Goal: Task Accomplishment & Management: Complete application form

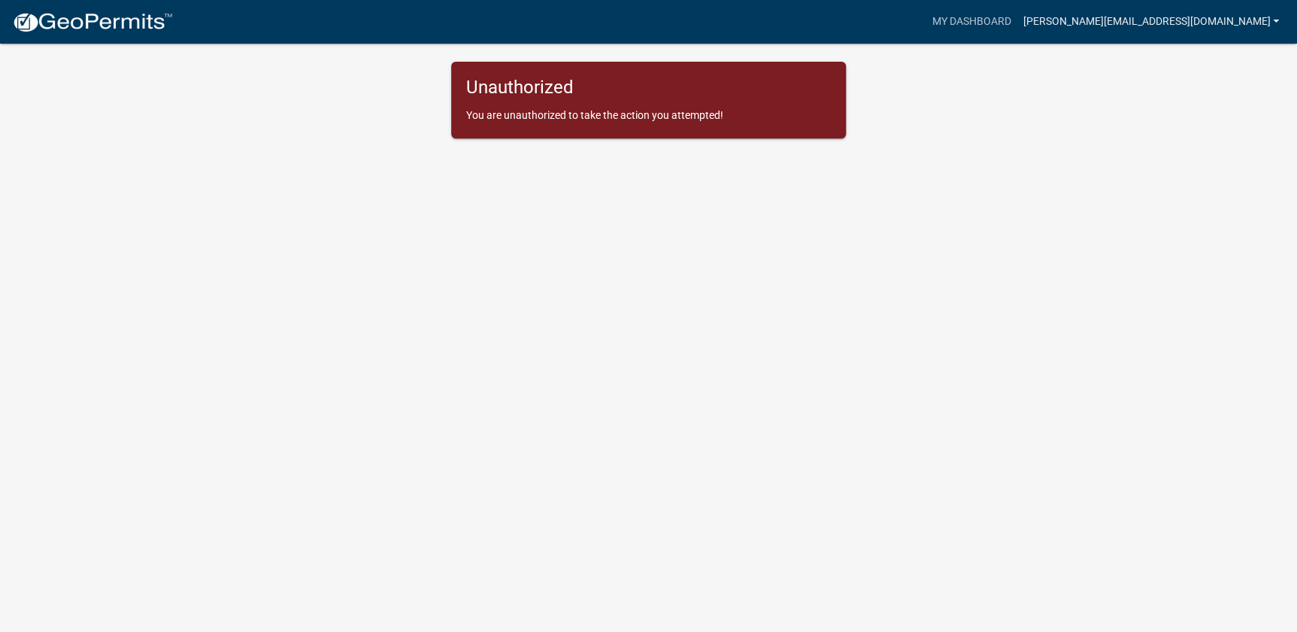
click at [1135, 11] on link "[PERSON_NAME][EMAIL_ADDRESS][DOMAIN_NAME]" at bounding box center [1151, 22] width 269 height 29
click at [1211, 59] on link "Account" at bounding box center [1225, 62] width 120 height 36
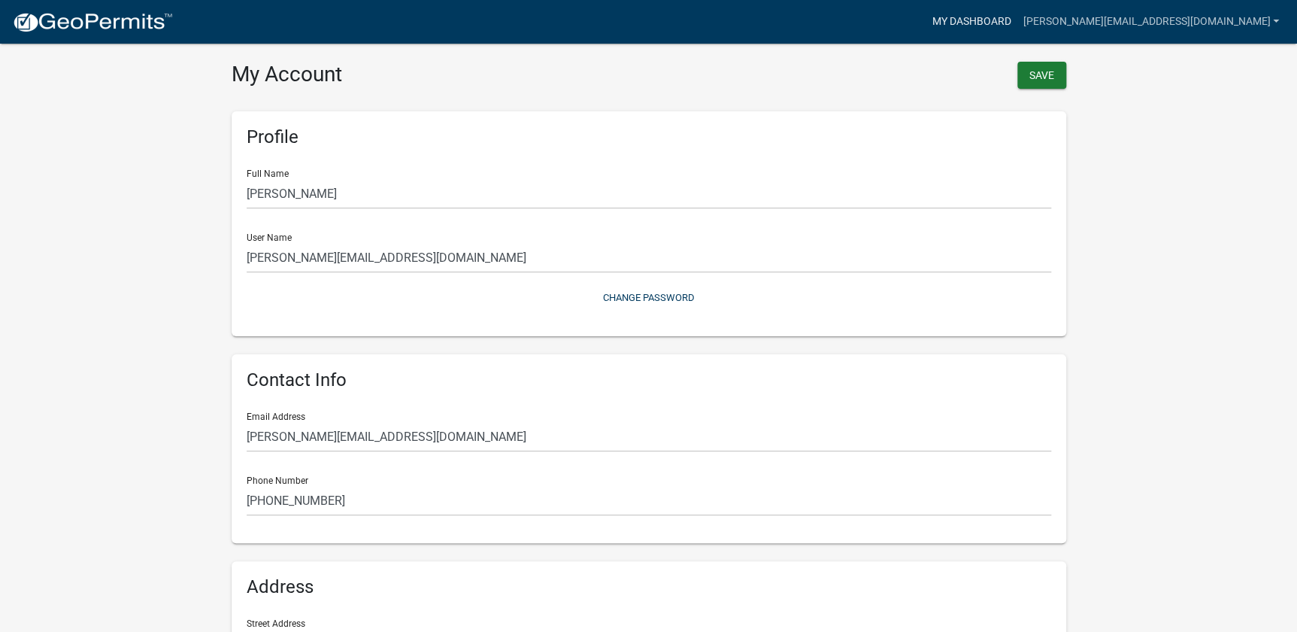
click at [1000, 29] on link "My Dashboard" at bounding box center [971, 22] width 91 height 29
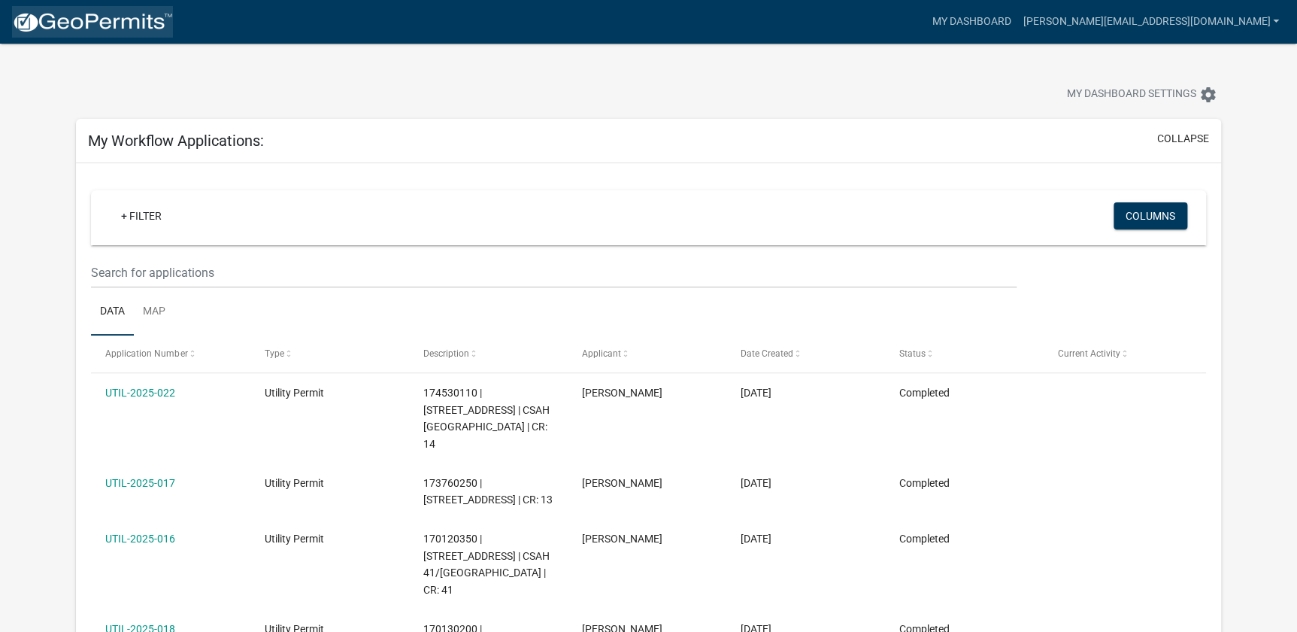
click at [68, 21] on img at bounding box center [92, 22] width 161 height 23
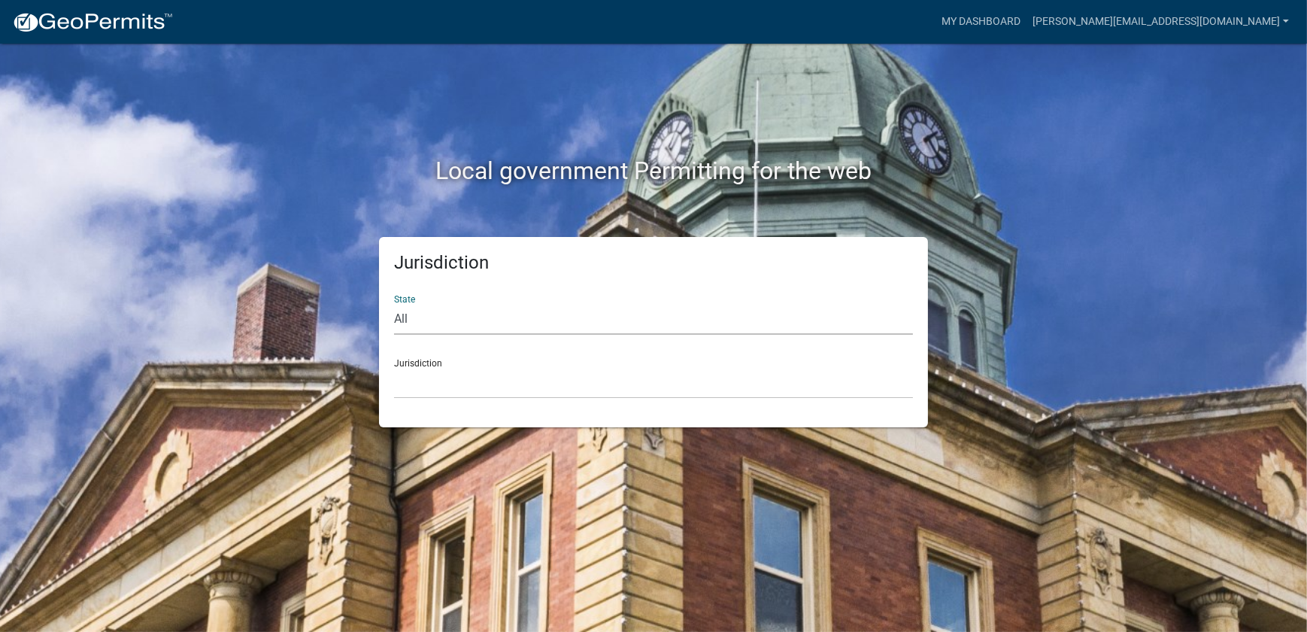
click at [465, 335] on select "All Colorado Georgia Indiana Iowa Kansas Minnesota Ohio South Carolina Wisconsin" at bounding box center [653, 319] width 519 height 31
select select "Iowa"
click at [396, 316] on select "All Colorado Georgia Indiana Iowa Kansas Minnesota Ohio South Carolina Wisconsin" at bounding box center [653, 319] width 519 height 31
click at [484, 399] on select "Boone County, Iowa Butler County, Iowa Cerro Gordo County, Iowa City of Harlan,…" at bounding box center [653, 383] width 519 height 31
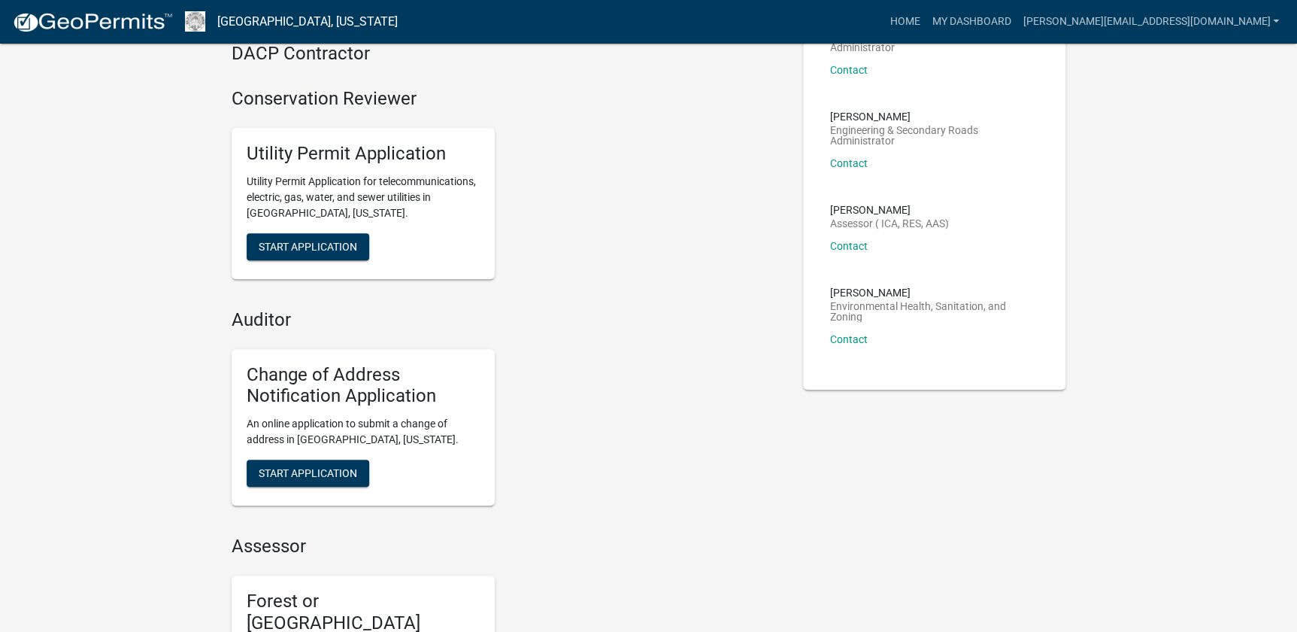
scroll to position [136, 0]
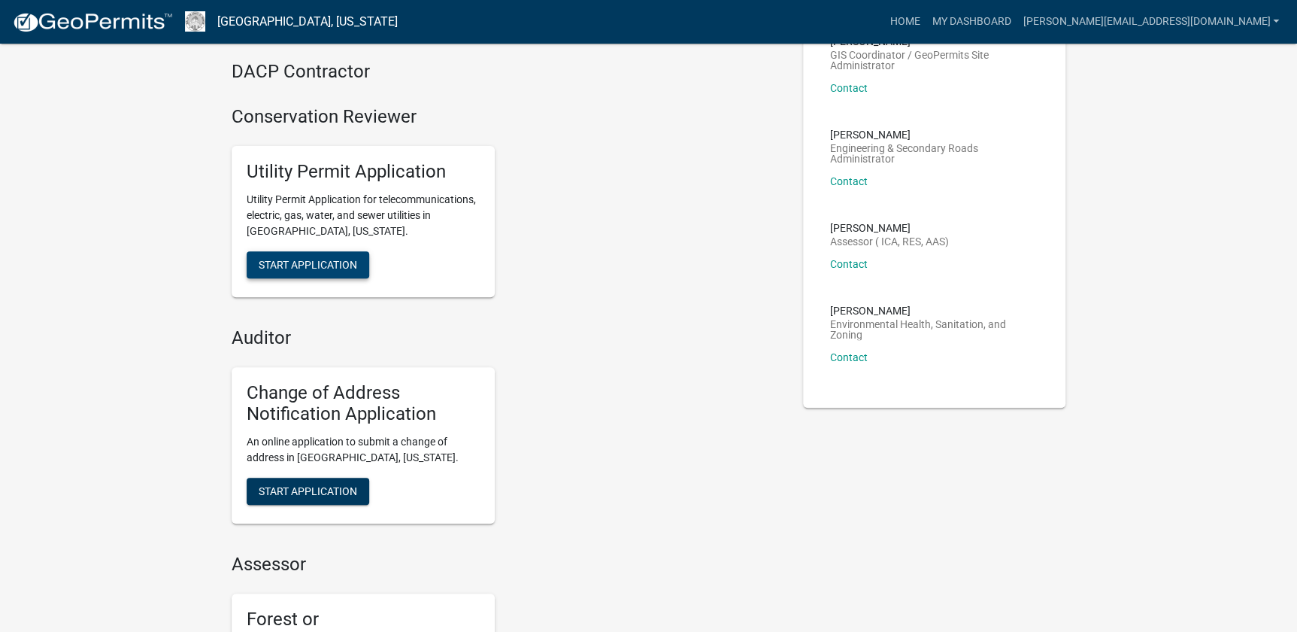
click at [276, 270] on span "Start Application" at bounding box center [308, 264] width 99 height 12
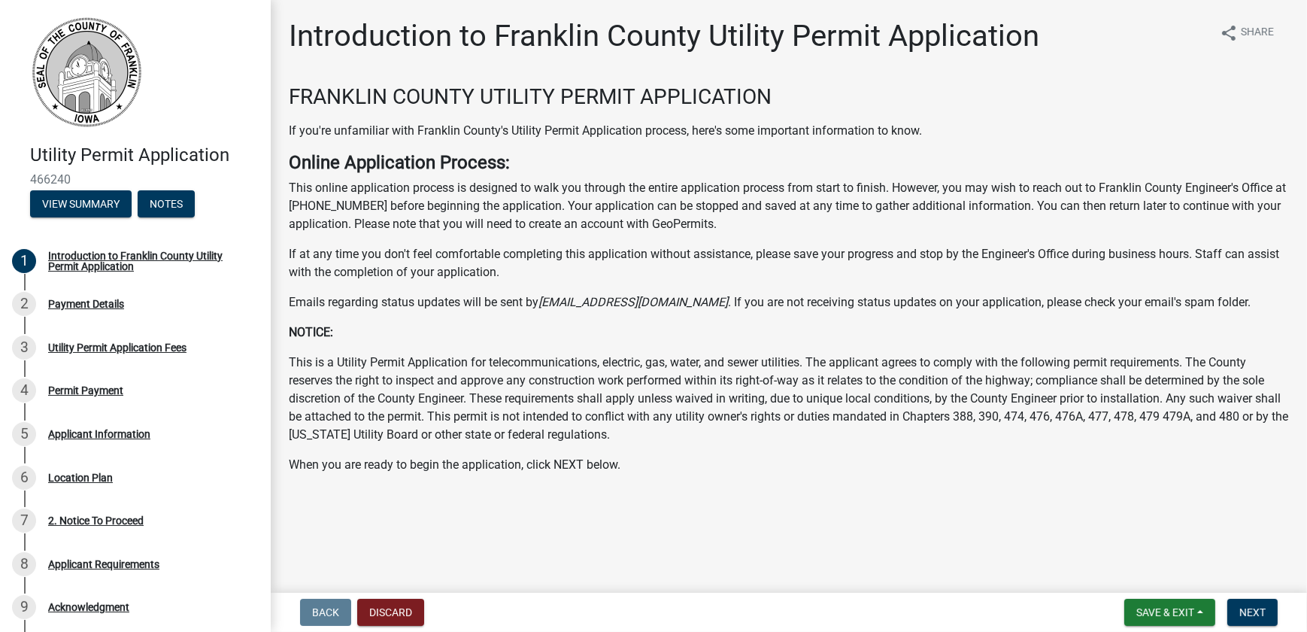
scroll to position [41, 0]
click at [1247, 606] on span "Next" at bounding box center [1253, 612] width 26 height 12
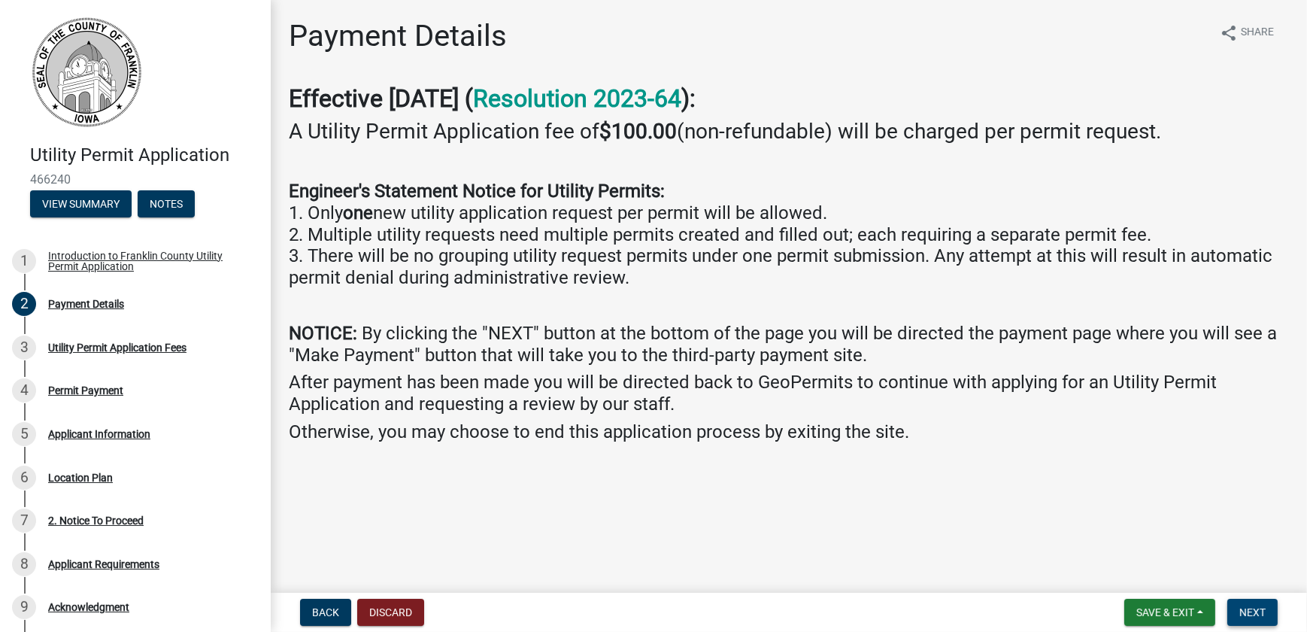
click at [1243, 606] on span "Next" at bounding box center [1253, 612] width 26 height 12
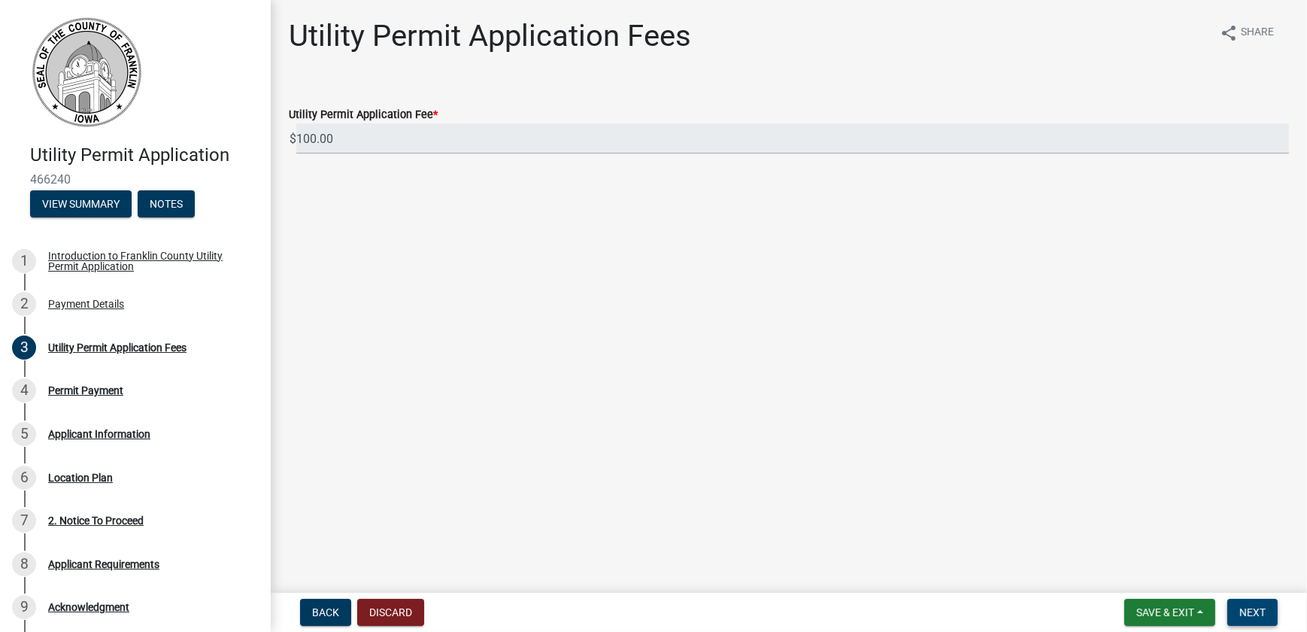
click at [1256, 612] on span "Next" at bounding box center [1253, 612] width 26 height 12
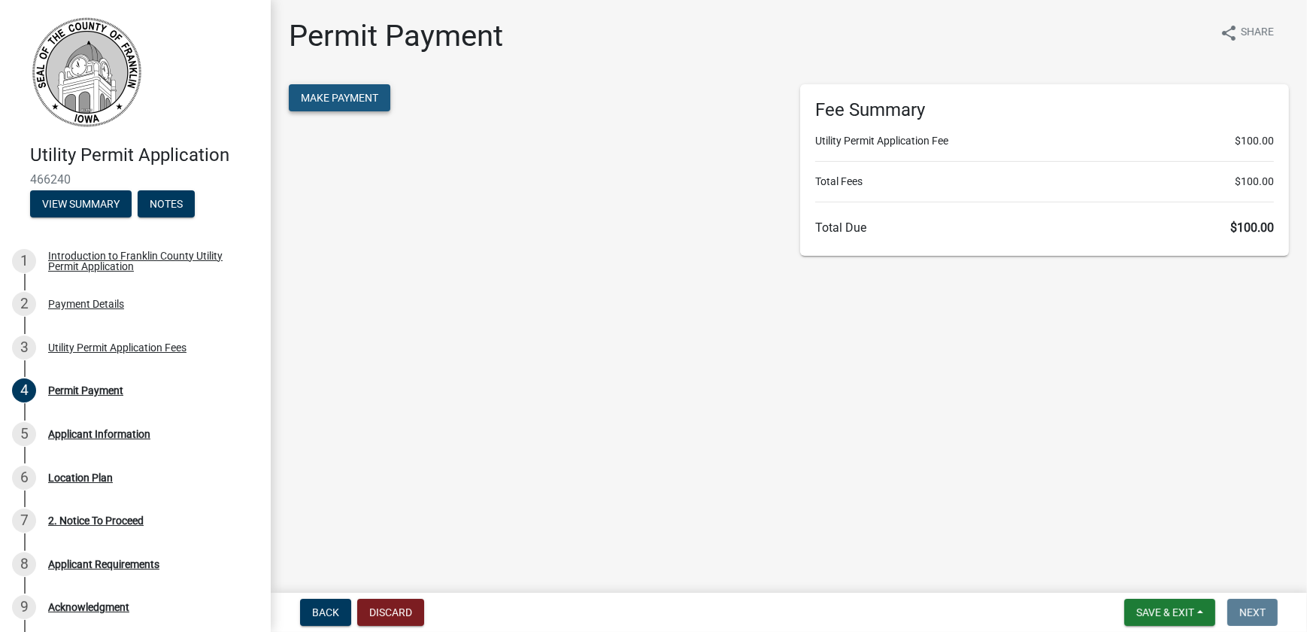
click at [342, 104] on span "Make Payment" at bounding box center [339, 98] width 77 height 12
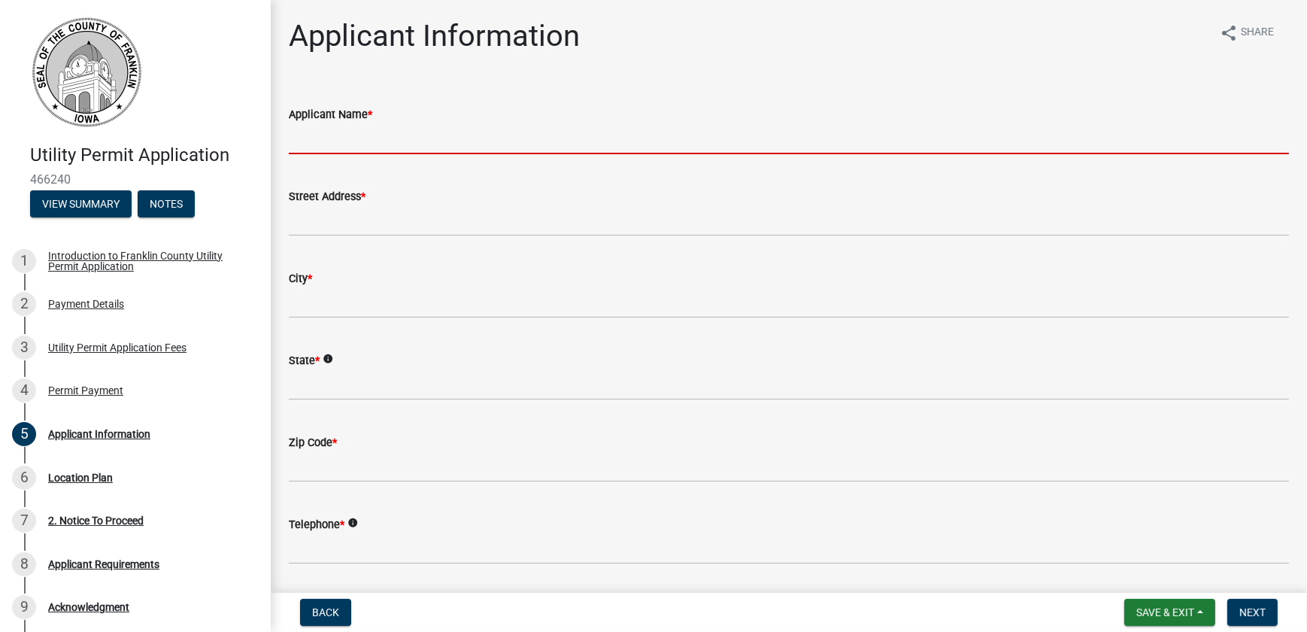
click at [383, 147] on input "Applicant Name *" at bounding box center [789, 138] width 1000 height 31
click at [388, 154] on input "Applicant Name *" at bounding box center [789, 138] width 1000 height 31
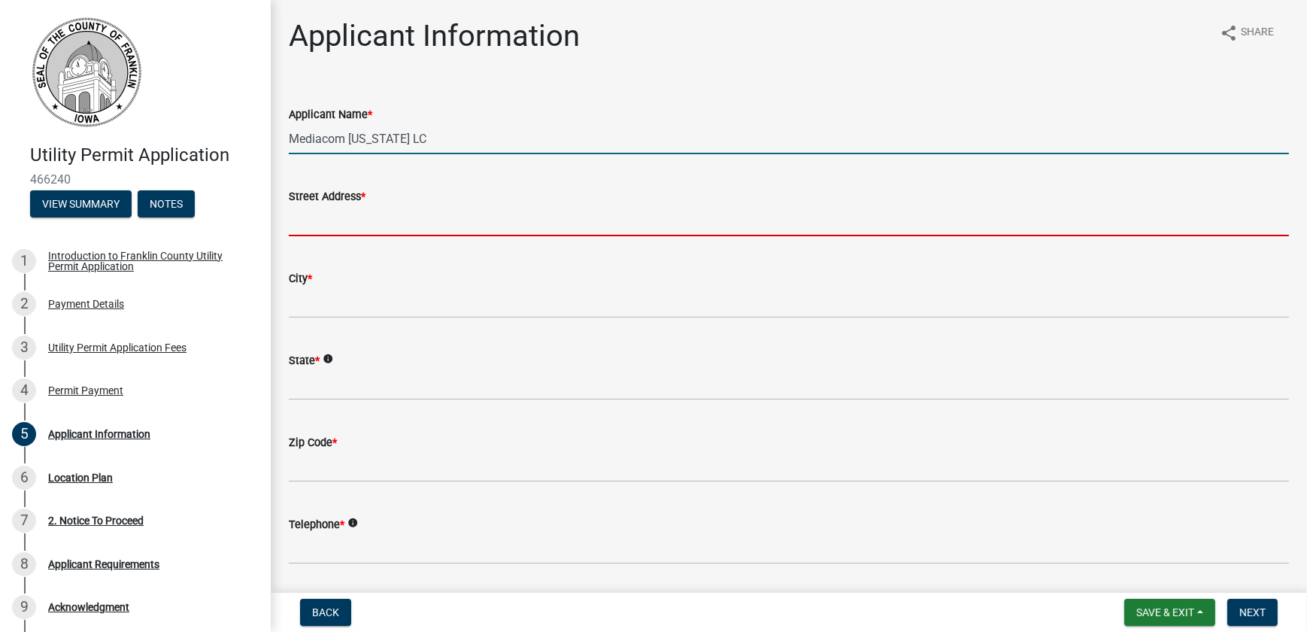
click at [388, 154] on input "Mediacom Iowa LC" at bounding box center [789, 138] width 1000 height 31
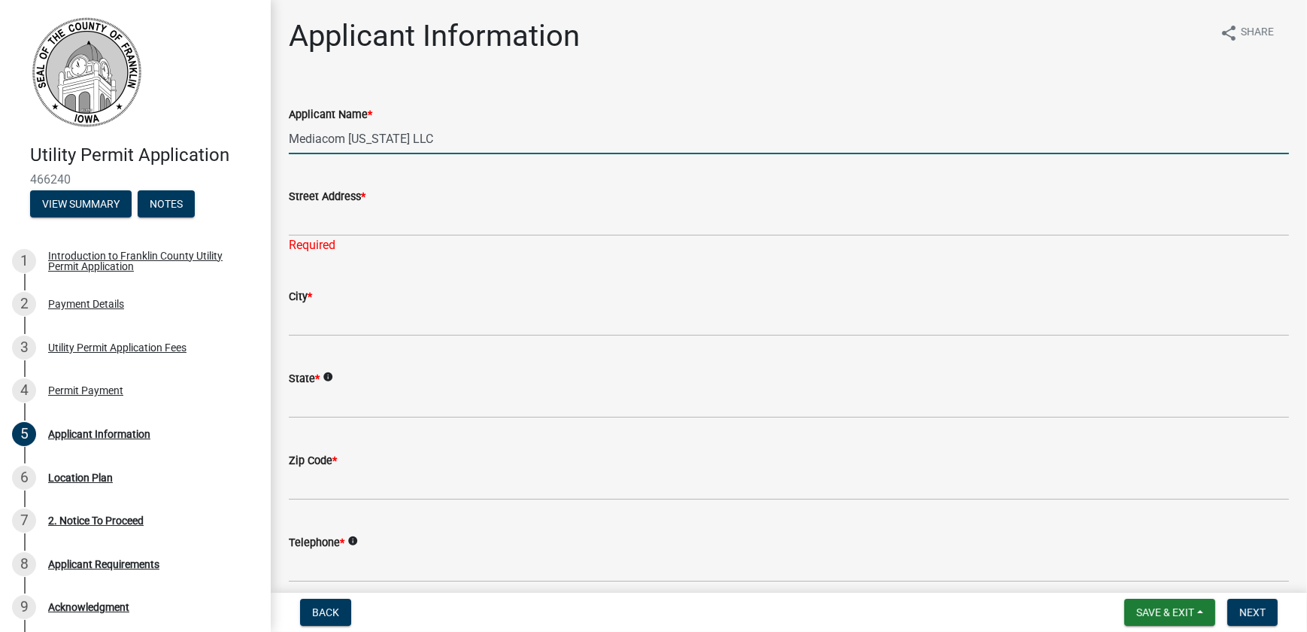
type input "Mediacom Iowa LLC"
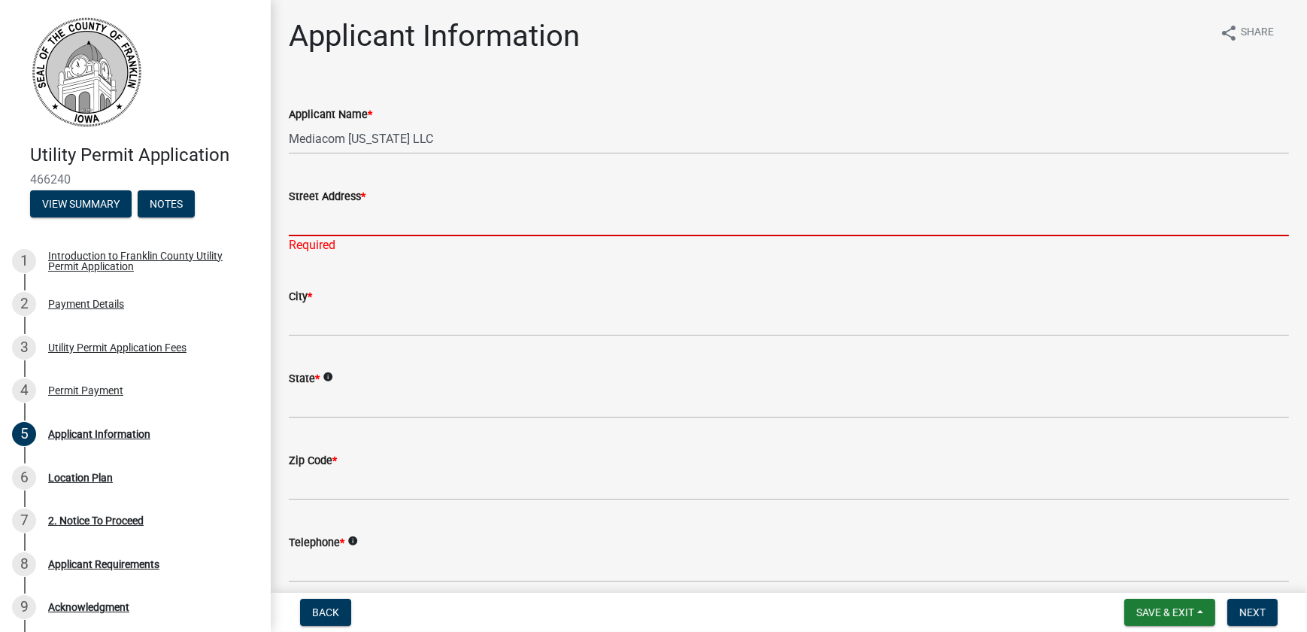
click at [345, 236] on input "Street Address *" at bounding box center [789, 220] width 1000 height 31
paste input "12251A 265th Street"
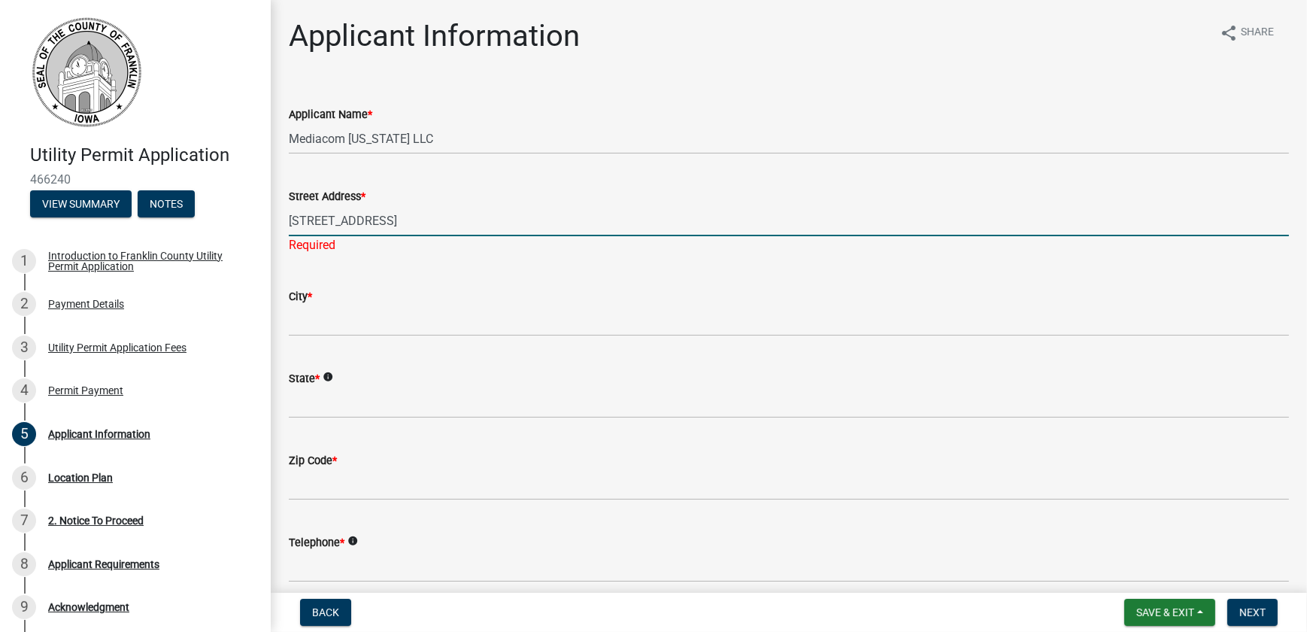
type input "12251A 265th Street"
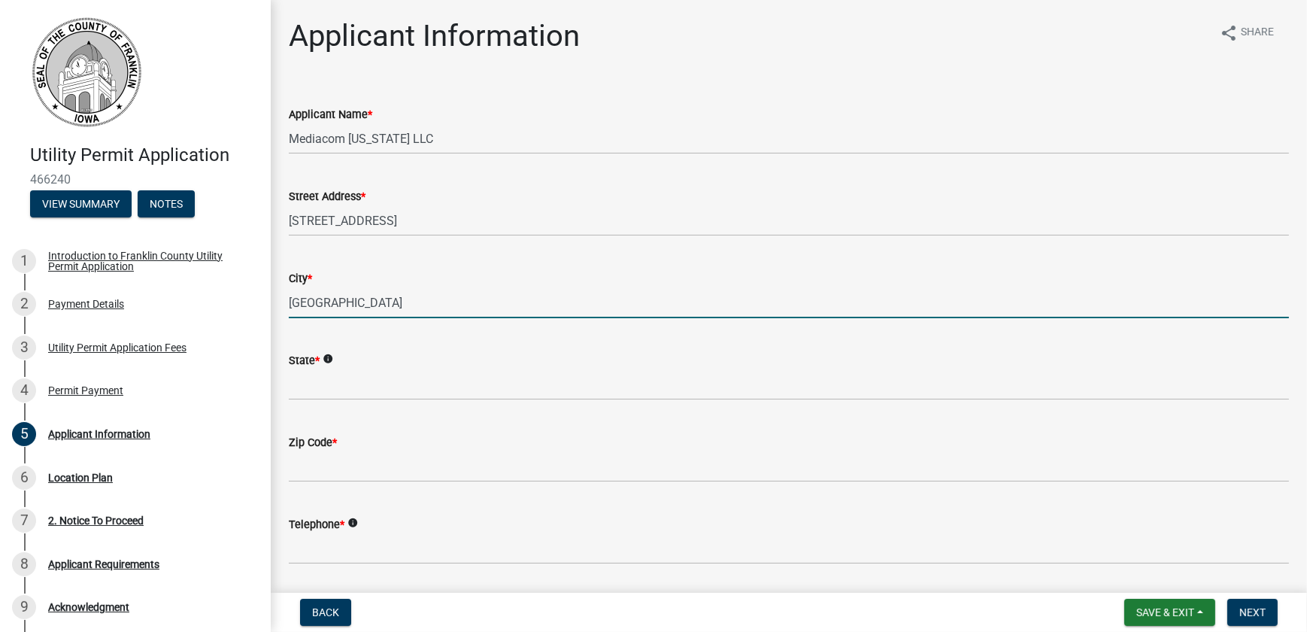
type input "Mason City"
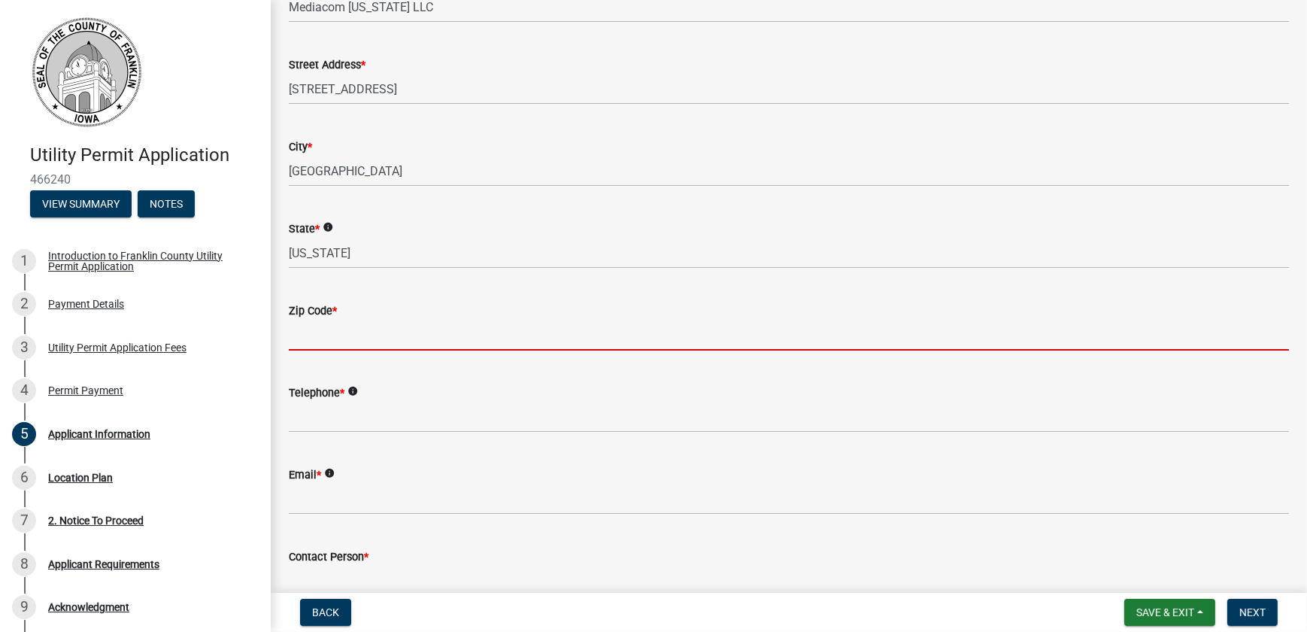
scroll to position [136, 0]
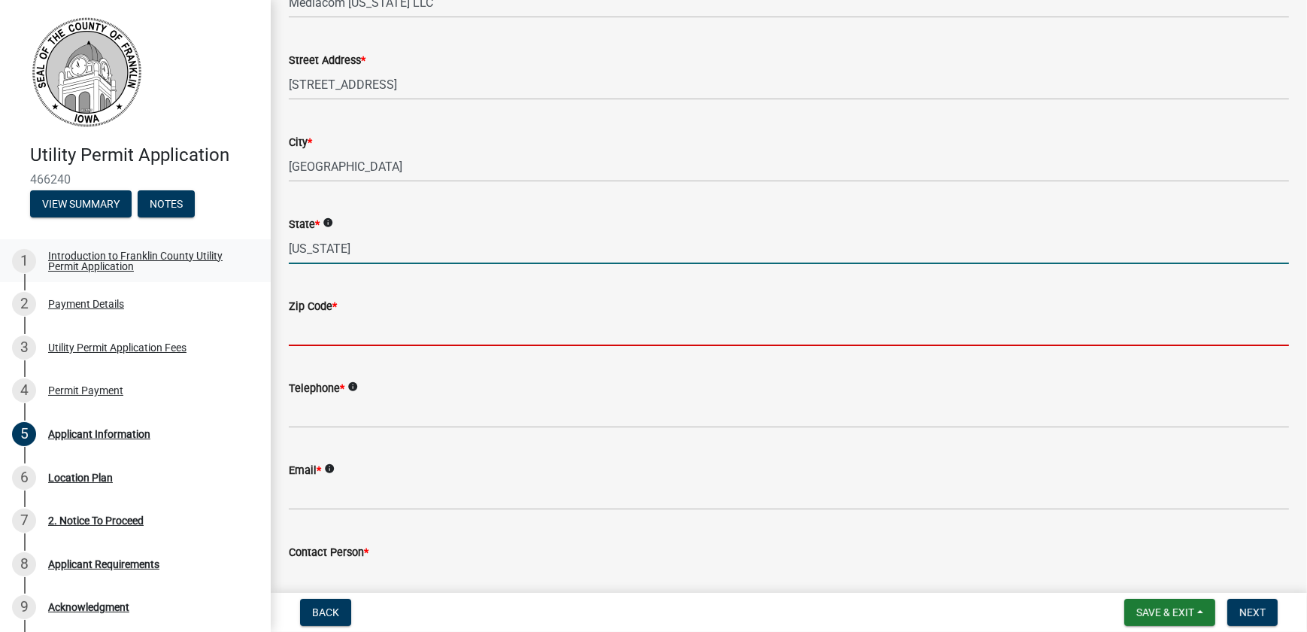
drag, startPoint x: 322, startPoint y: 290, endPoint x: 154, endPoint y: 287, distance: 167.7
click at [172, 290] on div "Utility Permit Application 466240 View Summary Notes 1 Introduction to Franklin…" at bounding box center [653, 316] width 1307 height 632
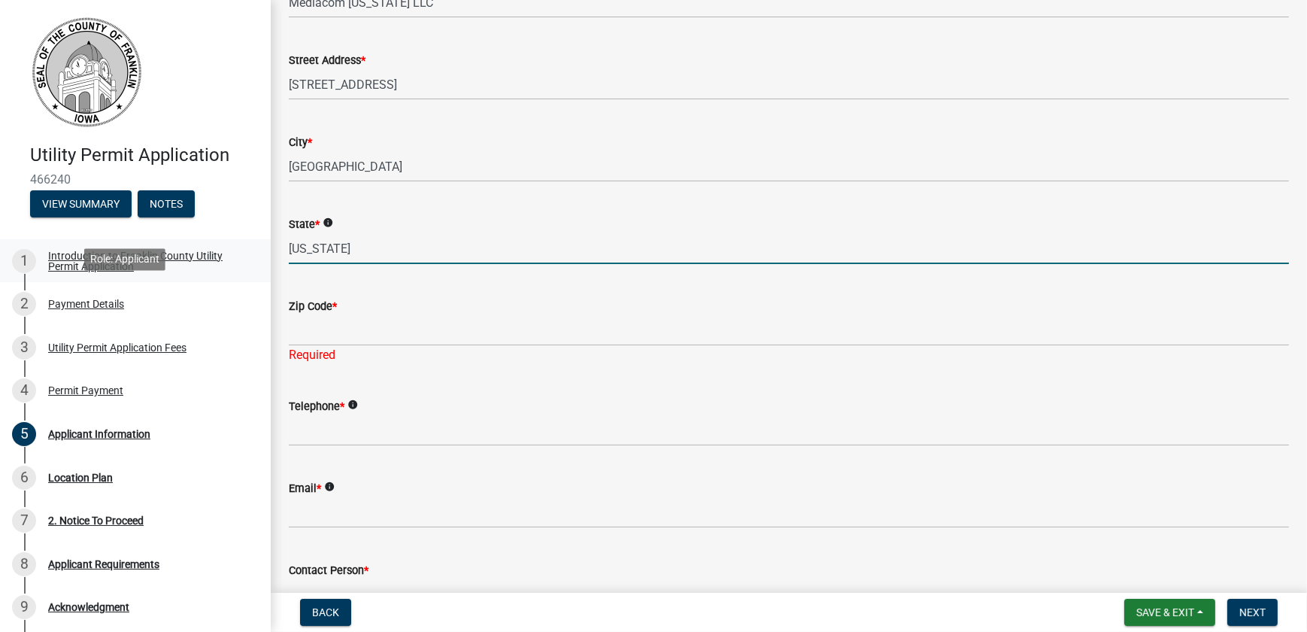
type input "Iowa"
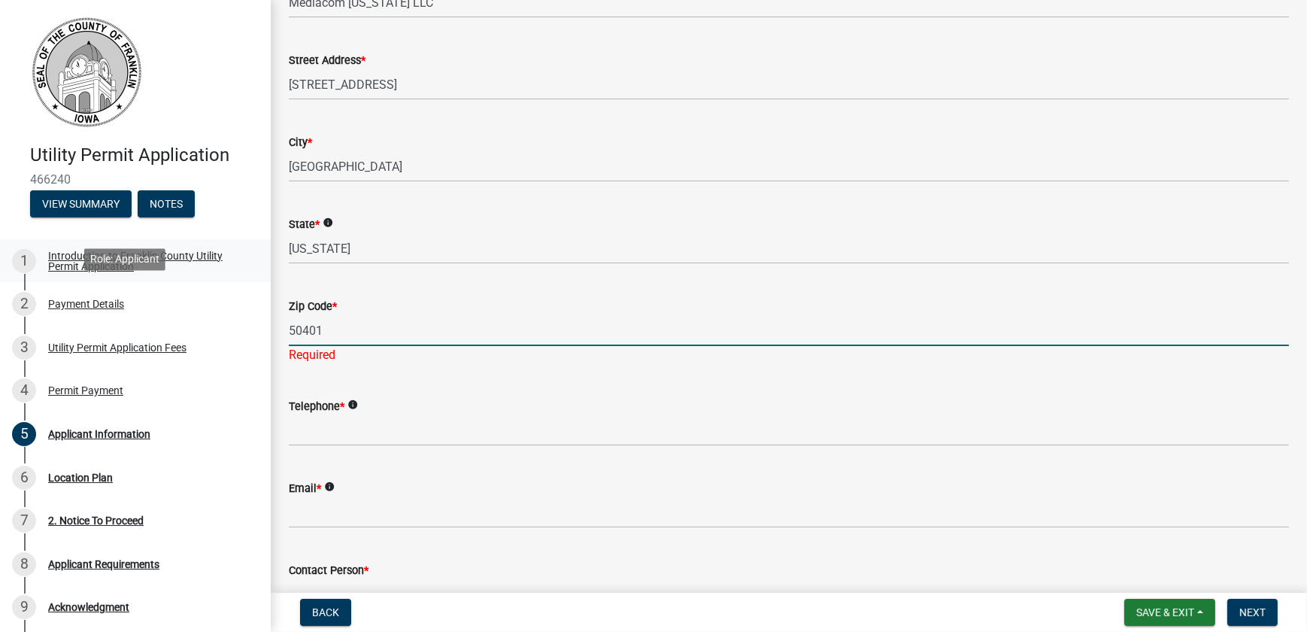
type input "50401"
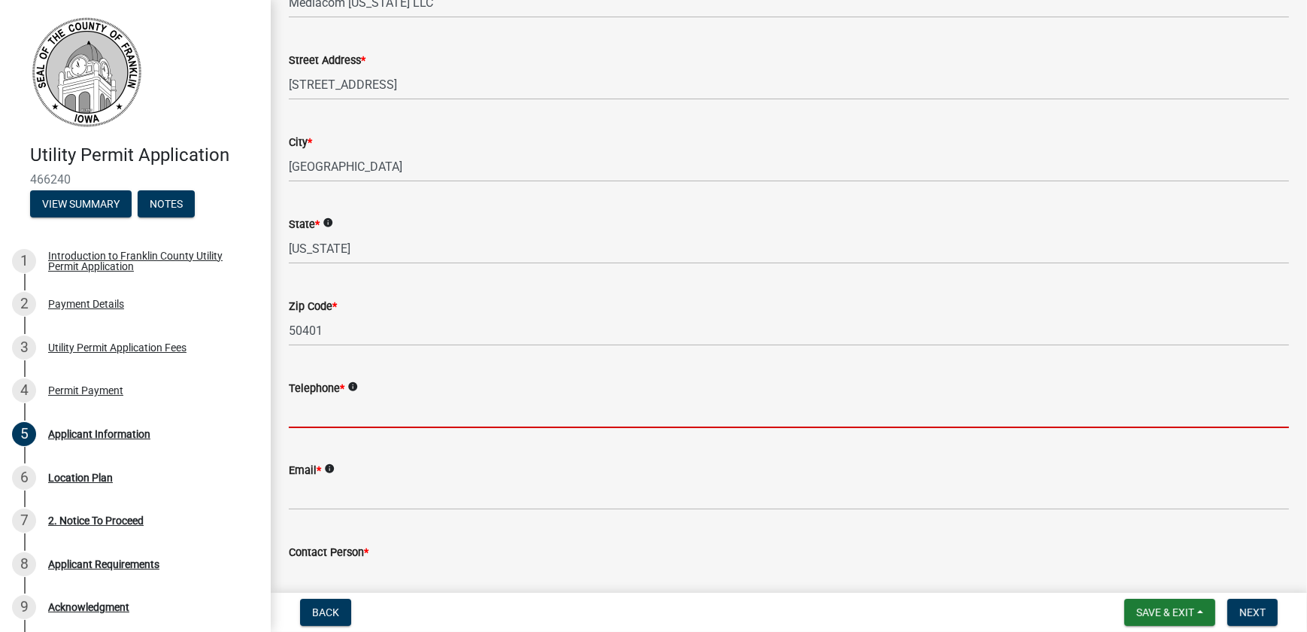
scroll to position [273, 0]
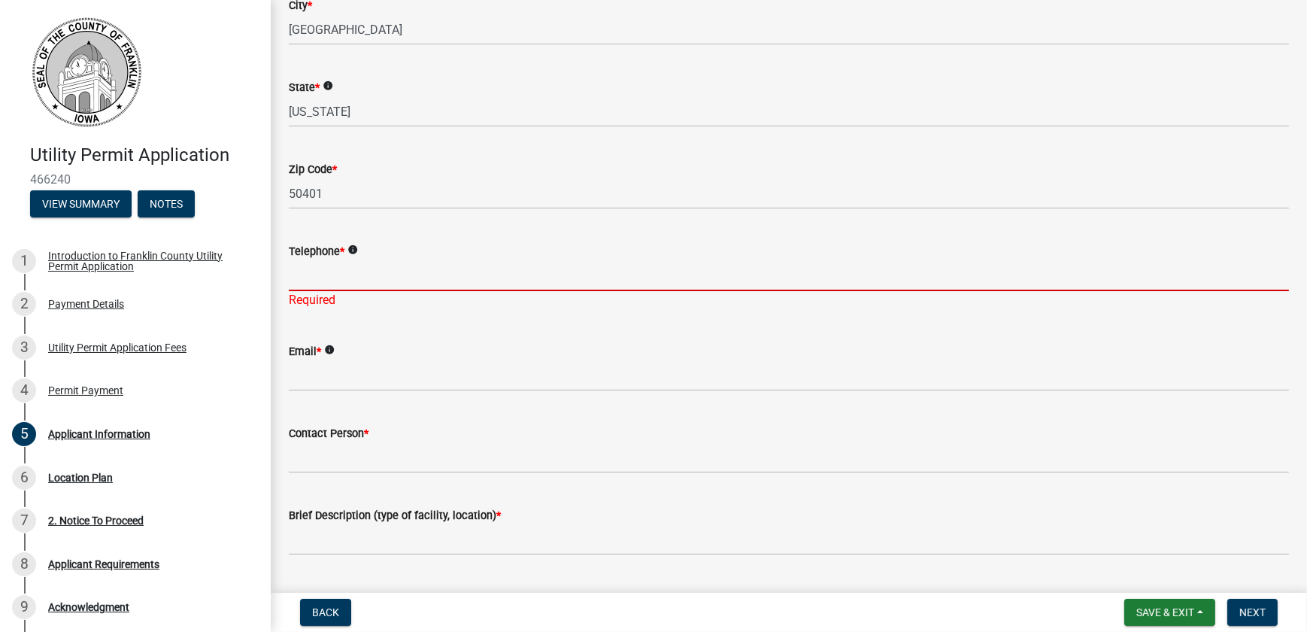
click at [410, 291] on input "Telephone *" at bounding box center [789, 275] width 1000 height 31
paste input "641-210-2883"
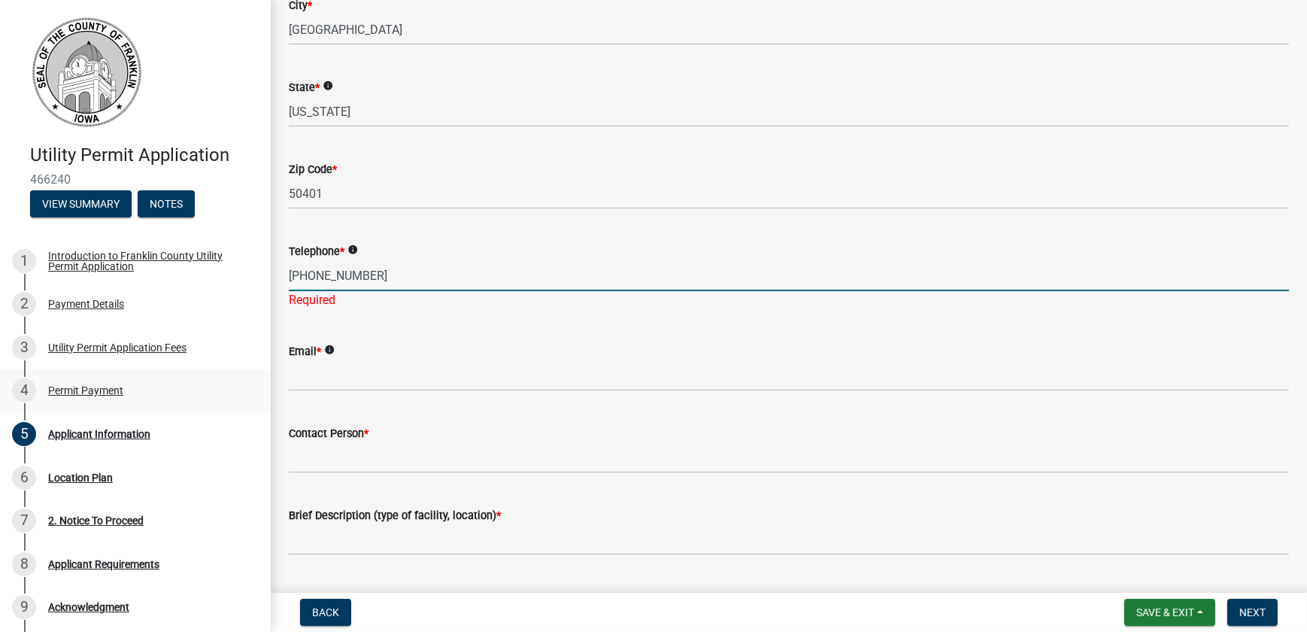
type input "641-210-2883"
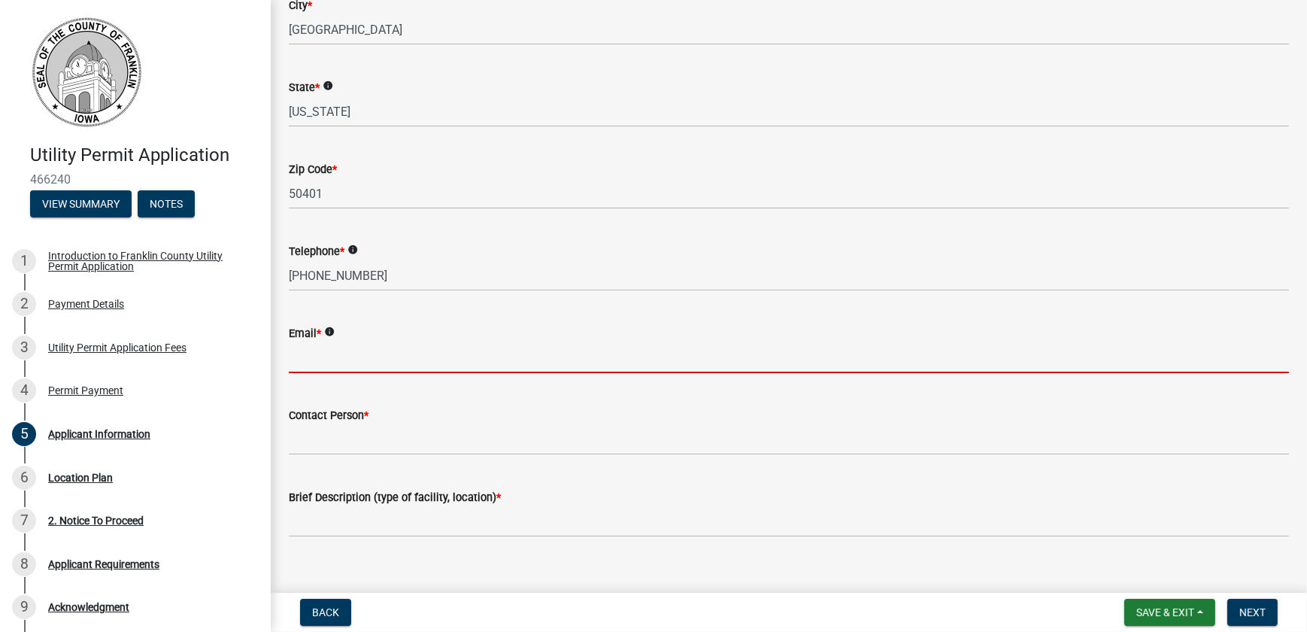
drag, startPoint x: 331, startPoint y: 426, endPoint x: 338, endPoint y: 427, distance: 7.6
click at [331, 373] on input "Email *" at bounding box center [789, 357] width 1000 height 31
paste input "mhollinger@mediacomcc.com"
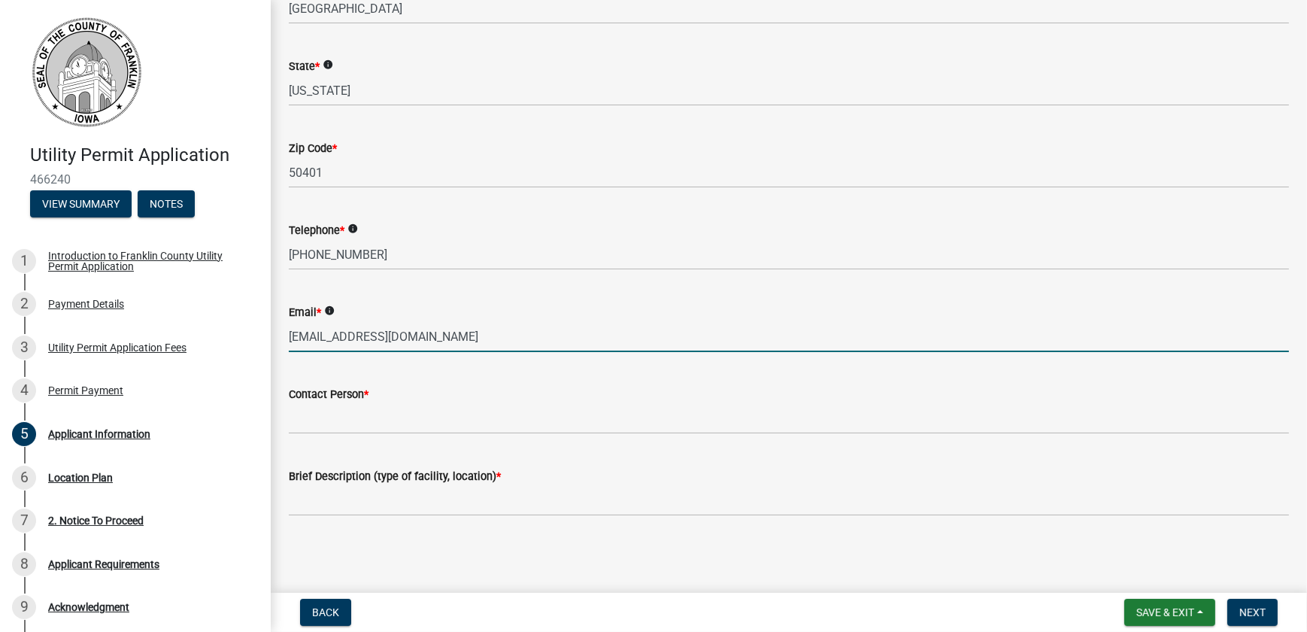
scroll to position [396, 0]
type input "mhollinger@mediacomcc.com"
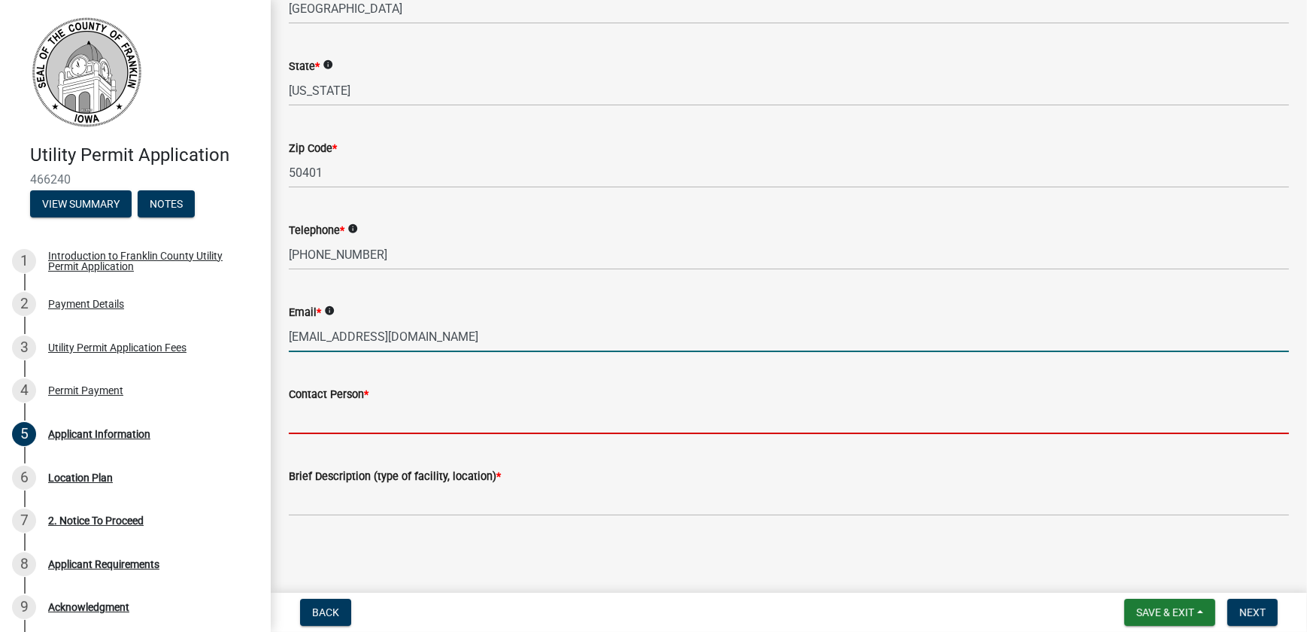
drag, startPoint x: 567, startPoint y: 397, endPoint x: 557, endPoint y: 410, distance: 16.6
click at [567, 403] on input "Contact Person *" at bounding box center [789, 418] width 1000 height 31
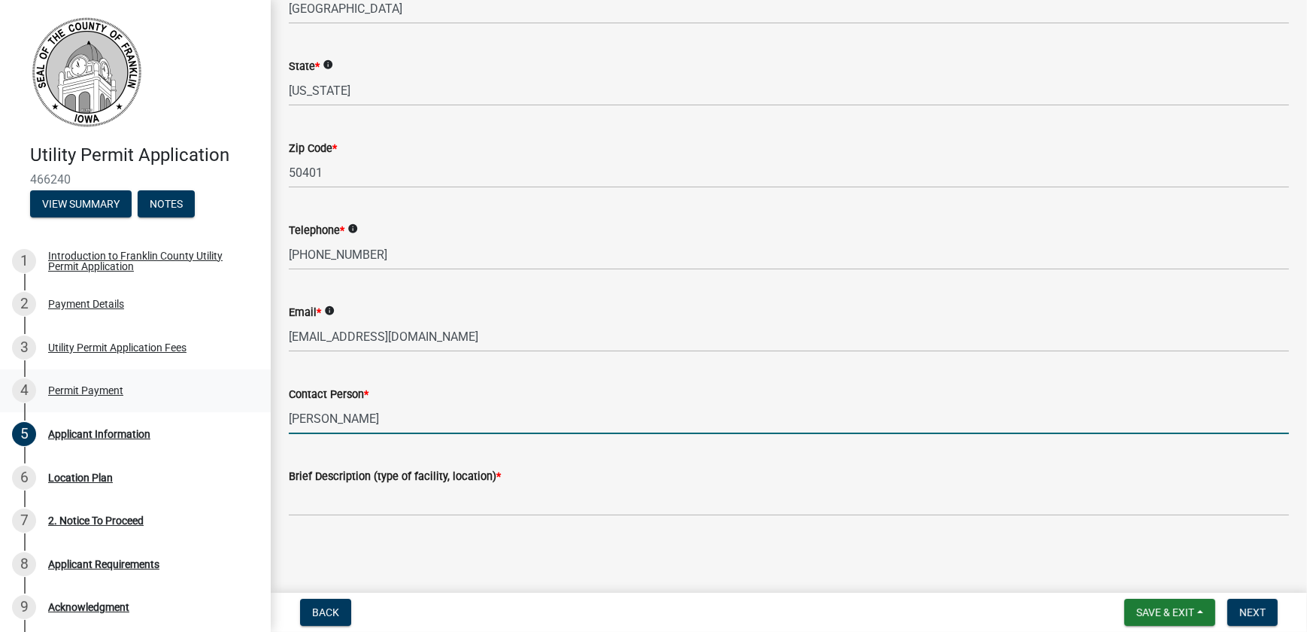
type input "Andrew Cotton"
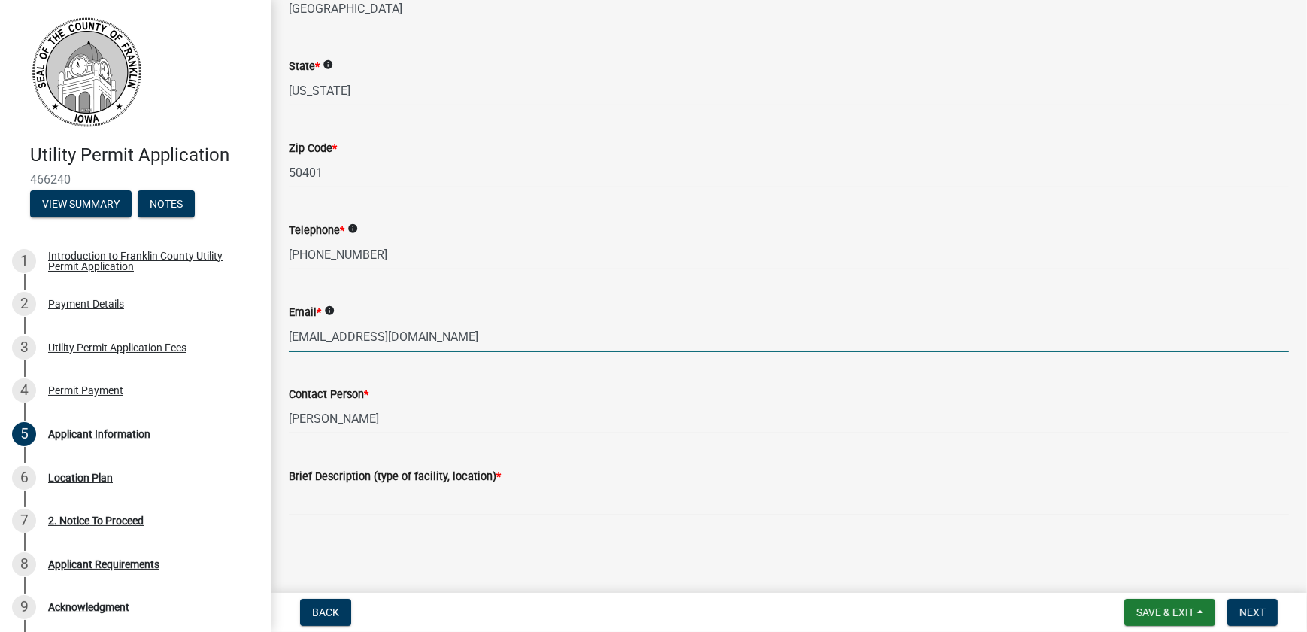
click at [370, 321] on input "mhollinger@mediacomcc.com" at bounding box center [789, 336] width 1000 height 31
click at [357, 446] on div "Brief Description (type of facility, location) *" at bounding box center [789, 481] width 1000 height 70
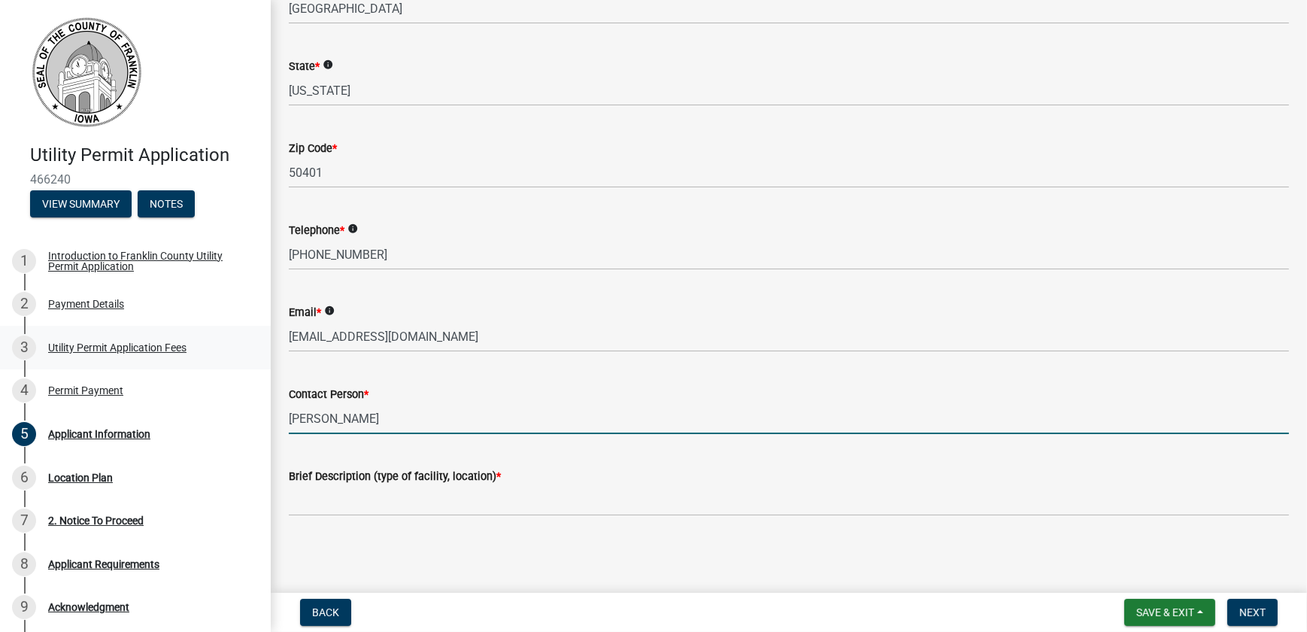
drag, startPoint x: 391, startPoint y: 405, endPoint x: 193, endPoint y: 375, distance: 200.7
click at [193, 375] on div "Utility Permit Application 466240 View Summary Notes 1 Introduction to Franklin…" at bounding box center [653, 316] width 1307 height 632
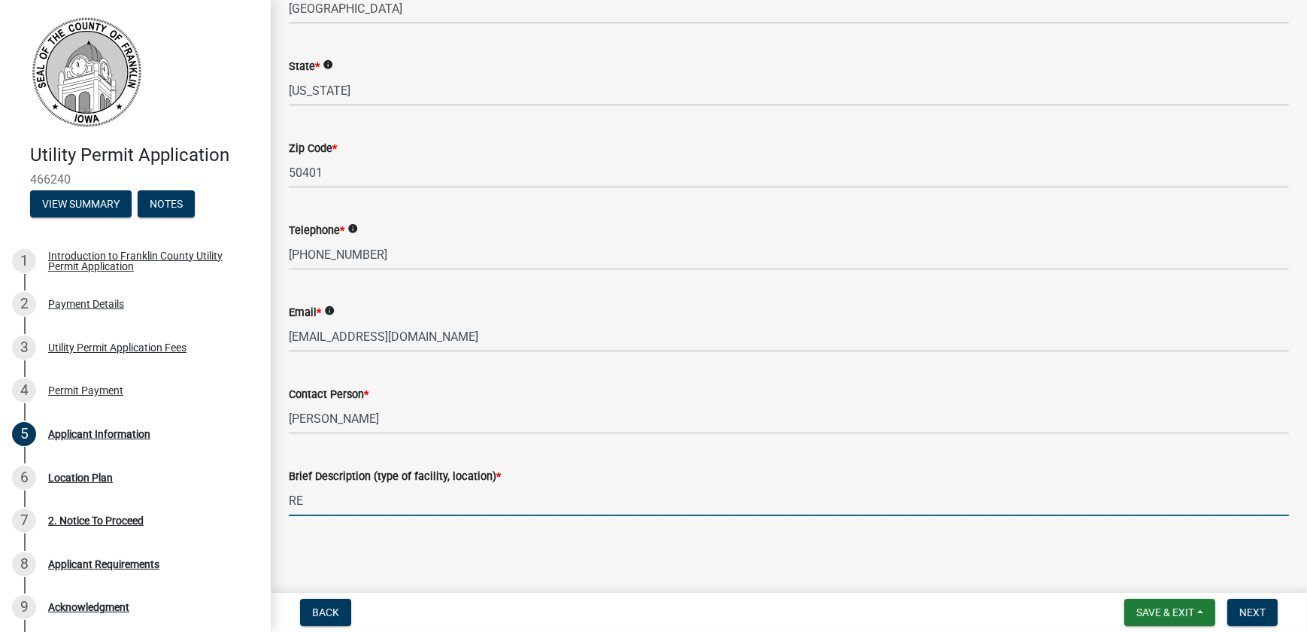
type input "R"
type input "C"
type input "Underground Cable TV Main"
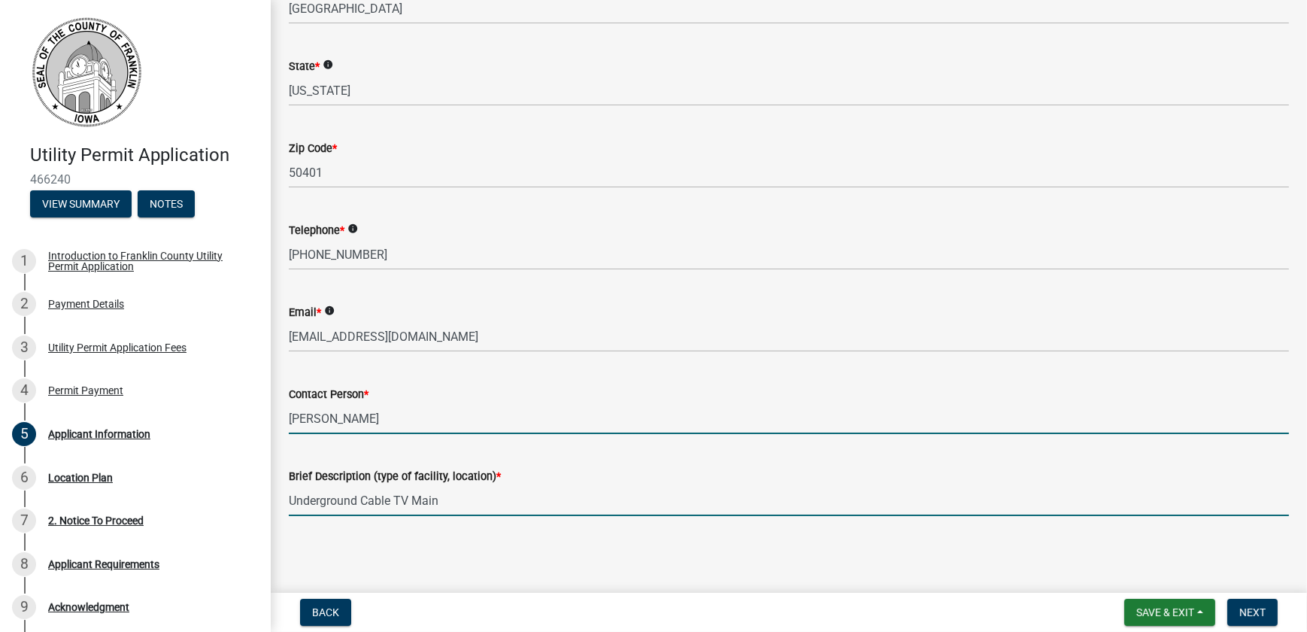
click at [437, 403] on input "Andrew Cotton" at bounding box center [789, 418] width 1000 height 31
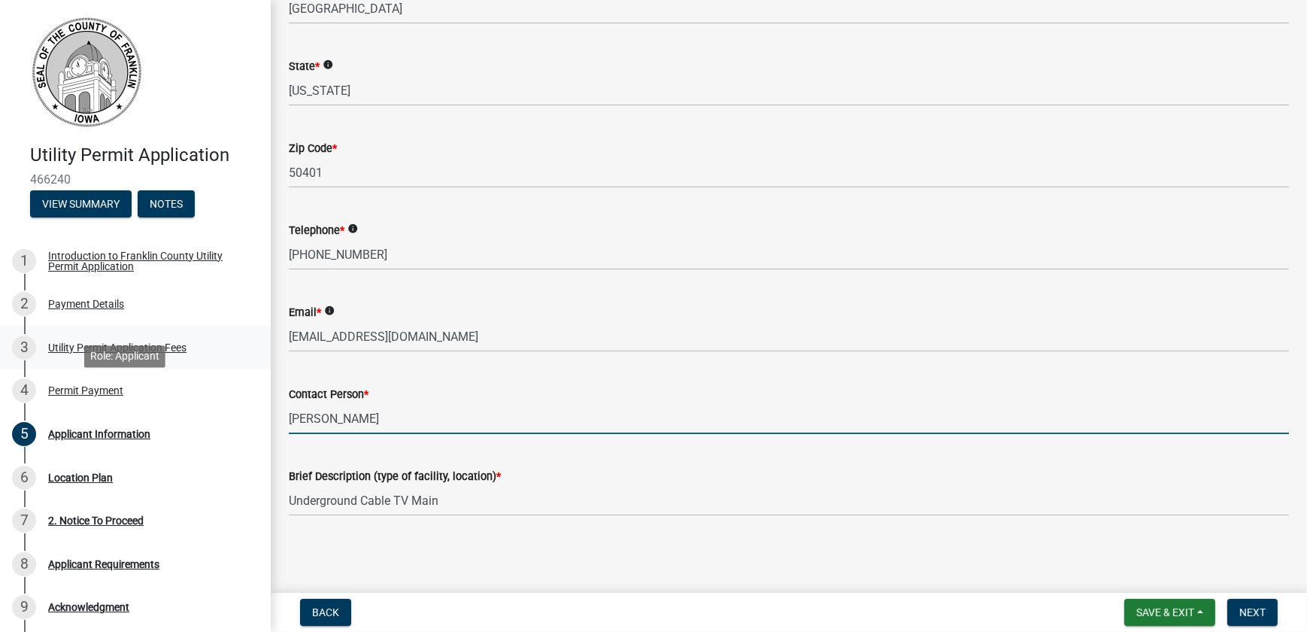
drag, startPoint x: 414, startPoint y: 407, endPoint x: 119, endPoint y: 402, distance: 295.6
click at [143, 398] on div "Utility Permit Application 466240 View Summary Notes 1 Introduction to Franklin…" at bounding box center [653, 316] width 1307 height 632
type input "Mike Hollinger"
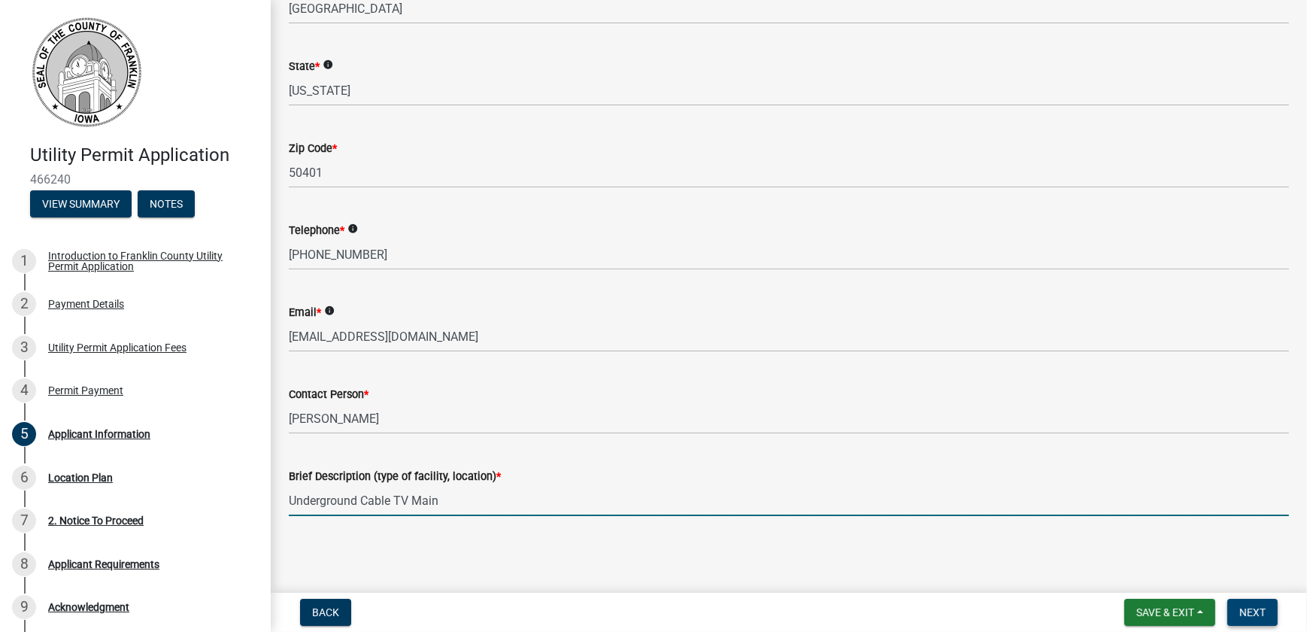
click at [1240, 608] on span "Next" at bounding box center [1253, 612] width 26 height 12
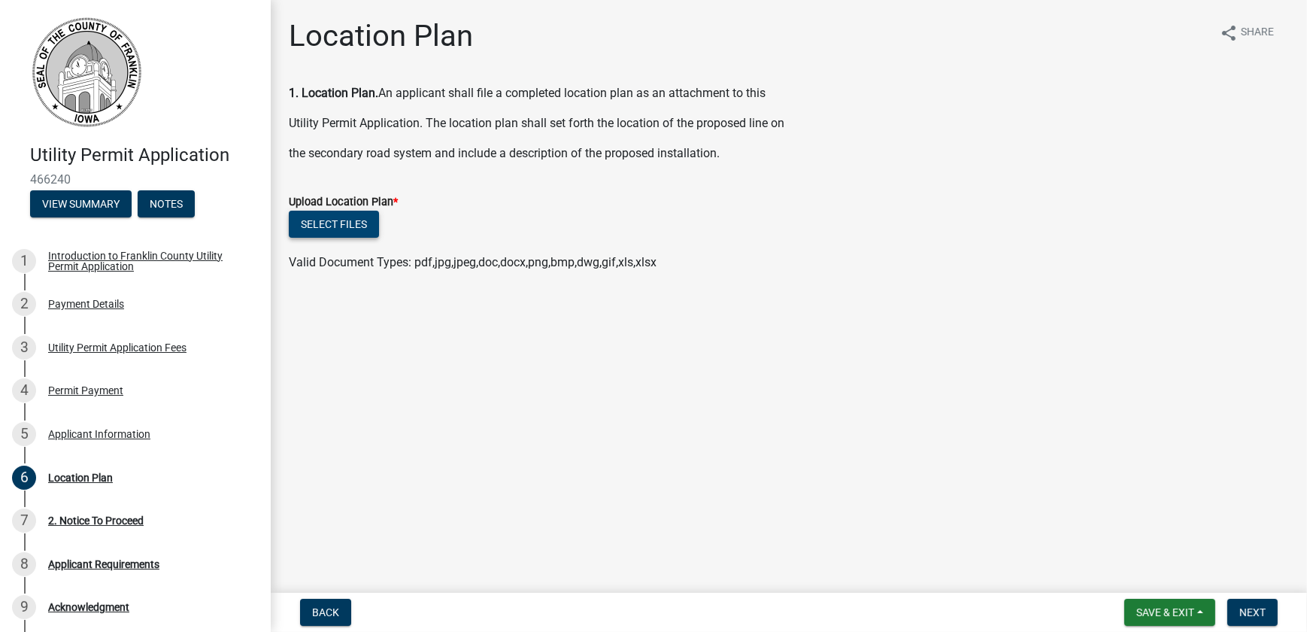
click at [363, 238] on button "Select files" at bounding box center [334, 224] width 90 height 27
click at [352, 238] on button "Select files" at bounding box center [334, 224] width 90 height 27
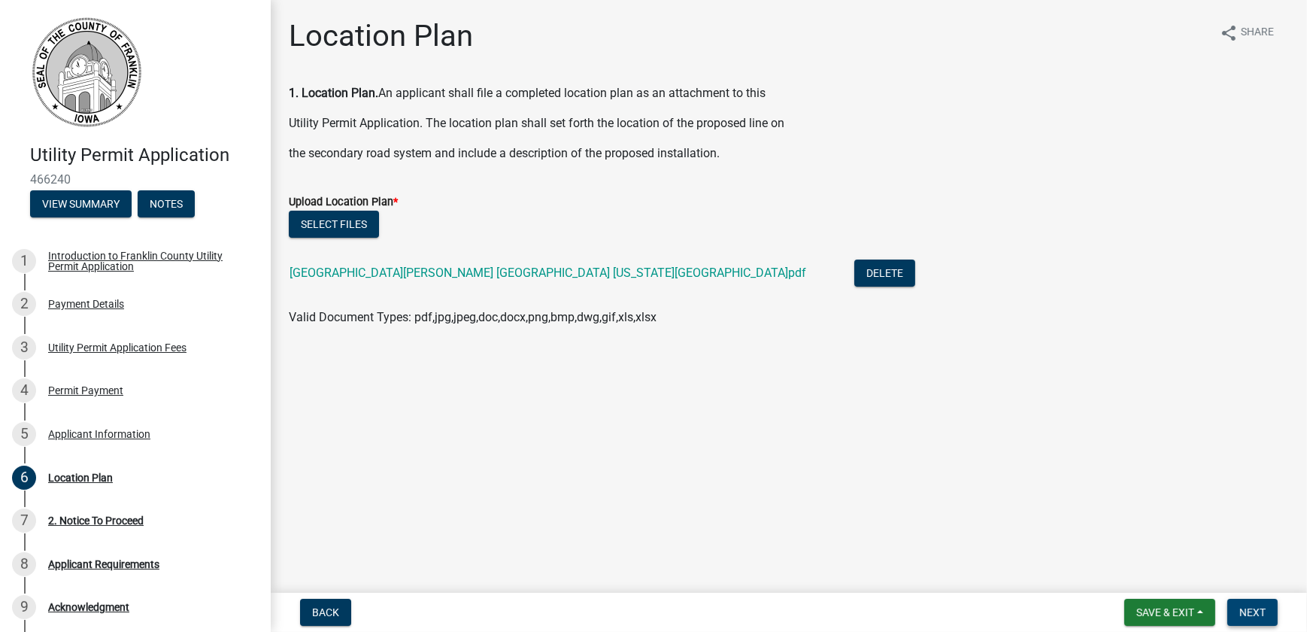
click at [1241, 599] on button "Next" at bounding box center [1253, 612] width 50 height 27
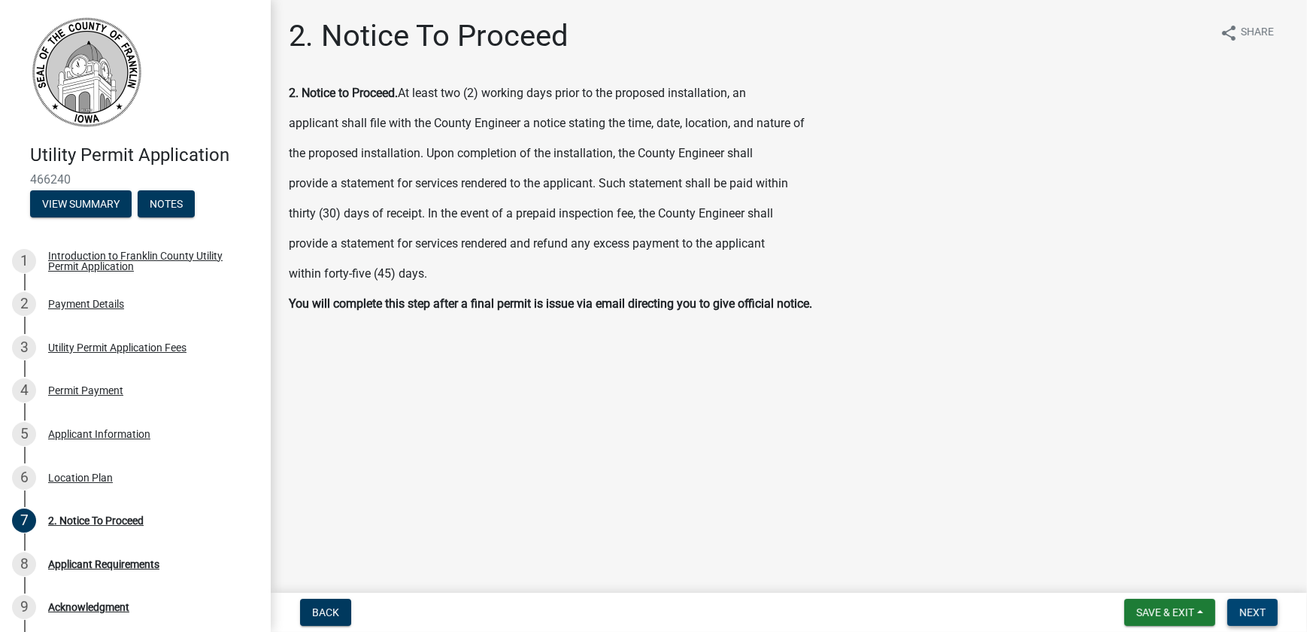
click at [1243, 609] on span "Next" at bounding box center [1253, 612] width 26 height 12
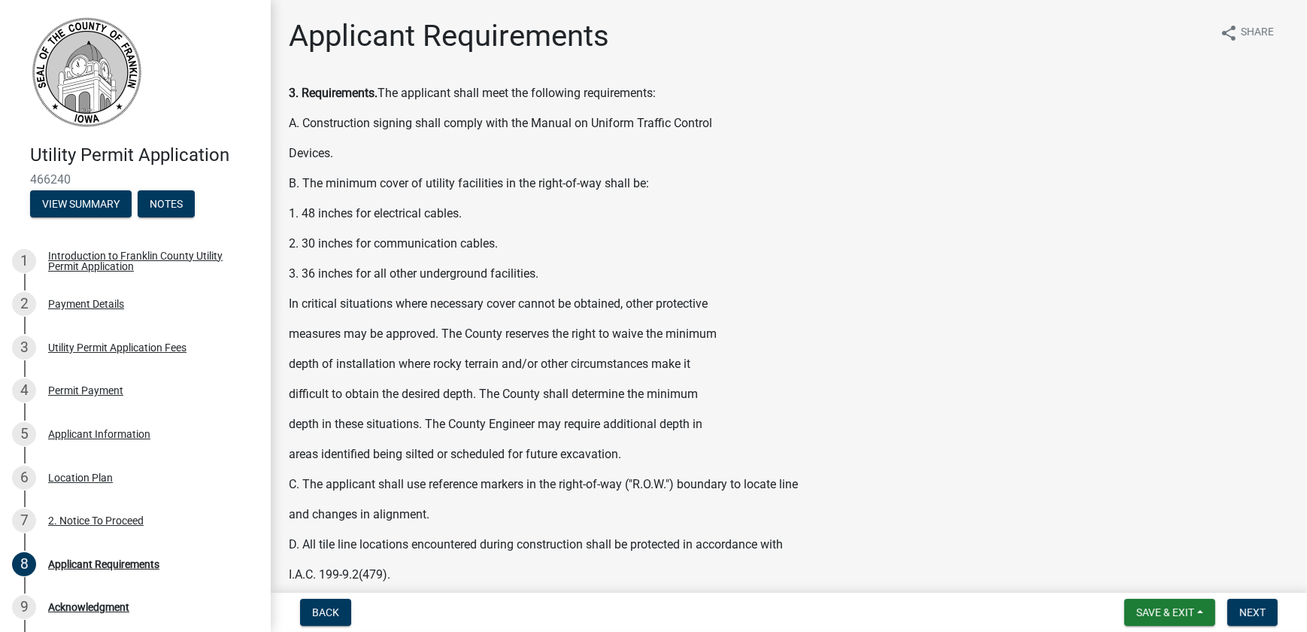
scroll to position [341, 0]
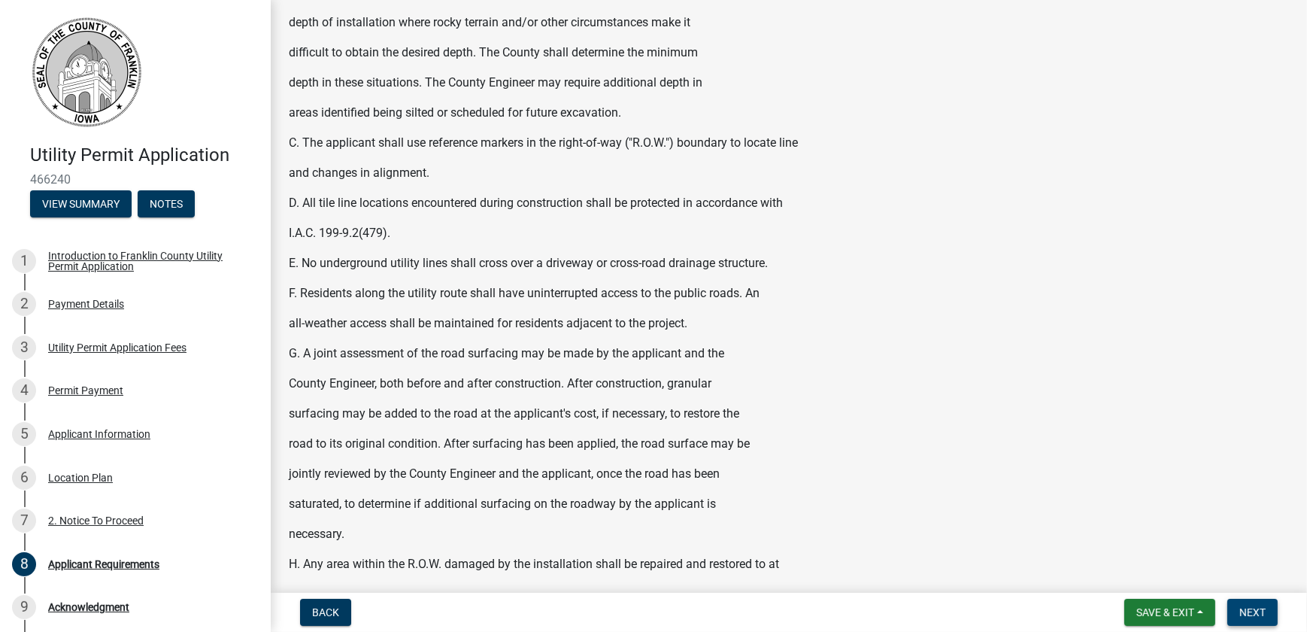
click at [1254, 610] on span "Next" at bounding box center [1253, 612] width 26 height 12
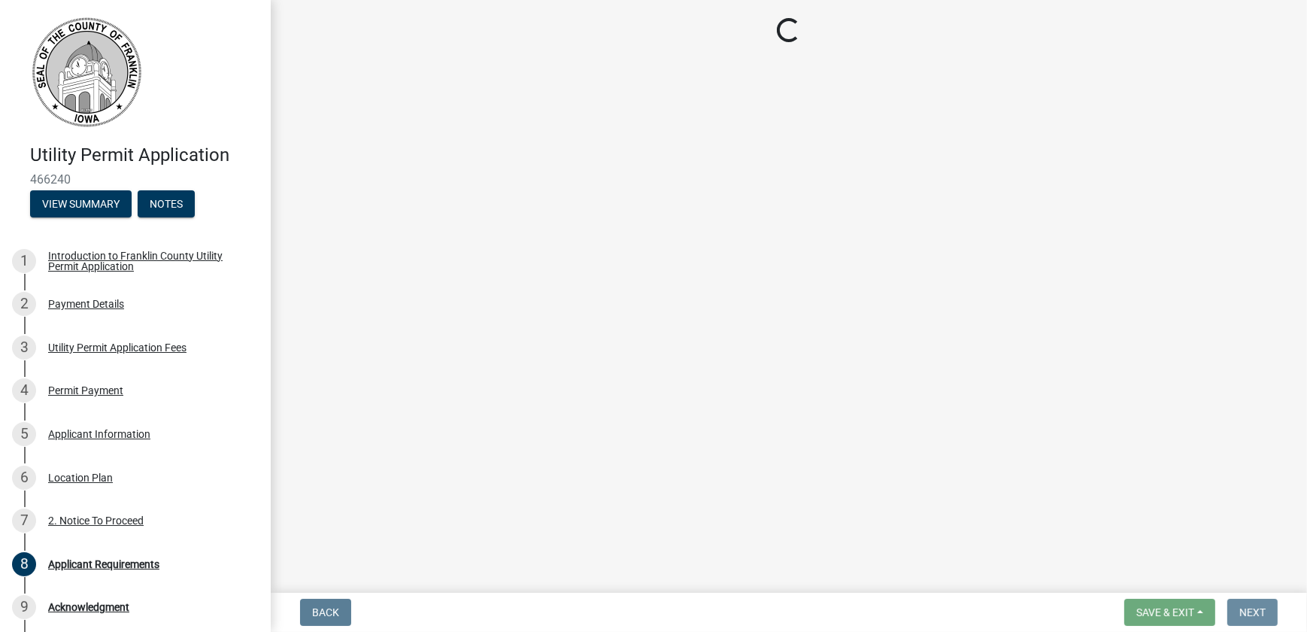
scroll to position [0, 0]
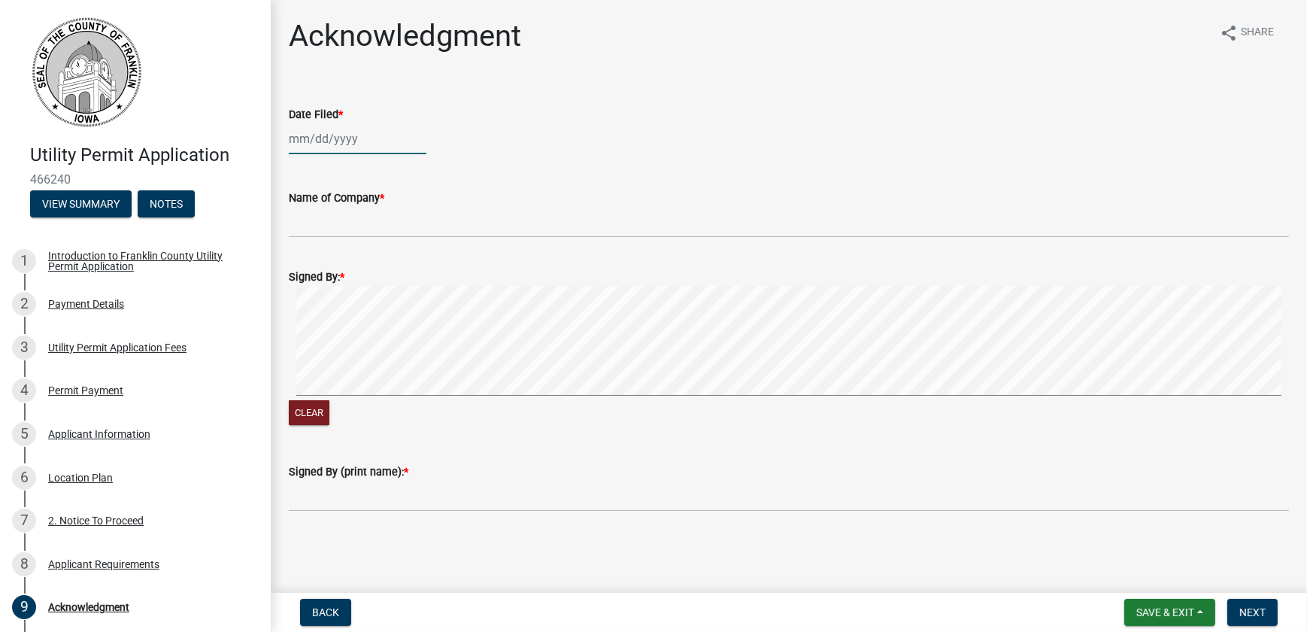
click at [323, 154] on div at bounding box center [358, 138] width 138 height 31
select select "8"
select select "2025"
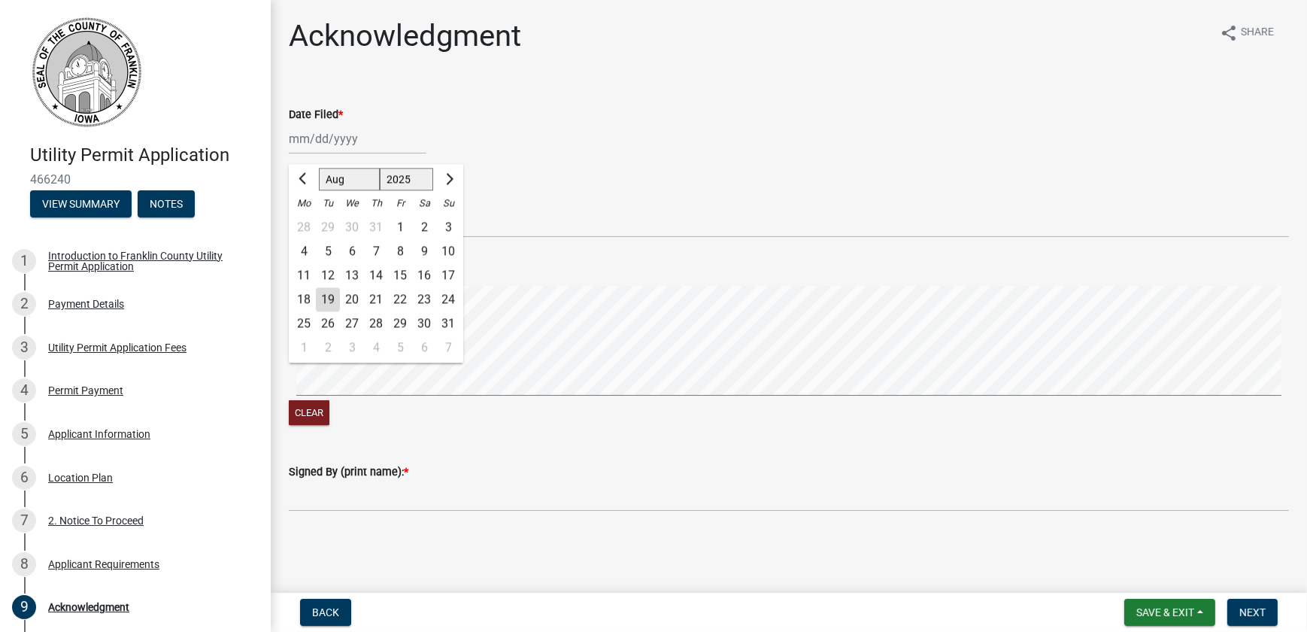
click at [338, 311] on div "19" at bounding box center [328, 299] width 24 height 24
type input "08/19/2025"
click at [333, 150] on div "08/19/2025" at bounding box center [358, 138] width 138 height 31
select select "8"
select select "2025"
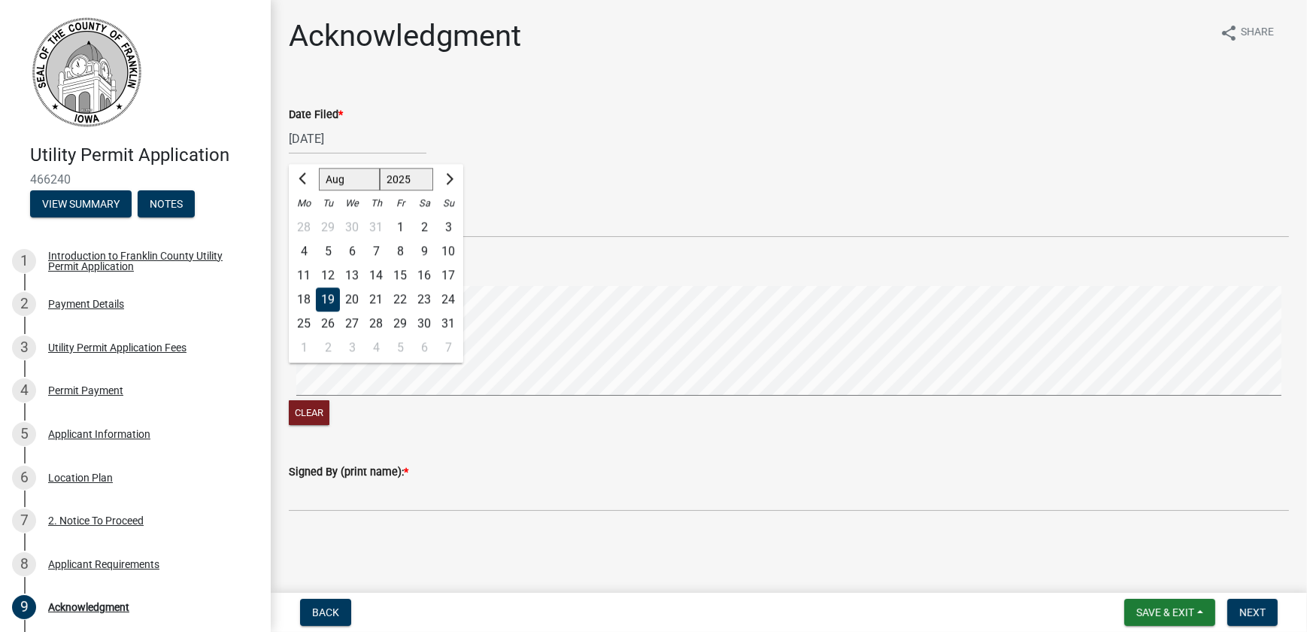
click at [338, 311] on div "19" at bounding box center [328, 299] width 24 height 24
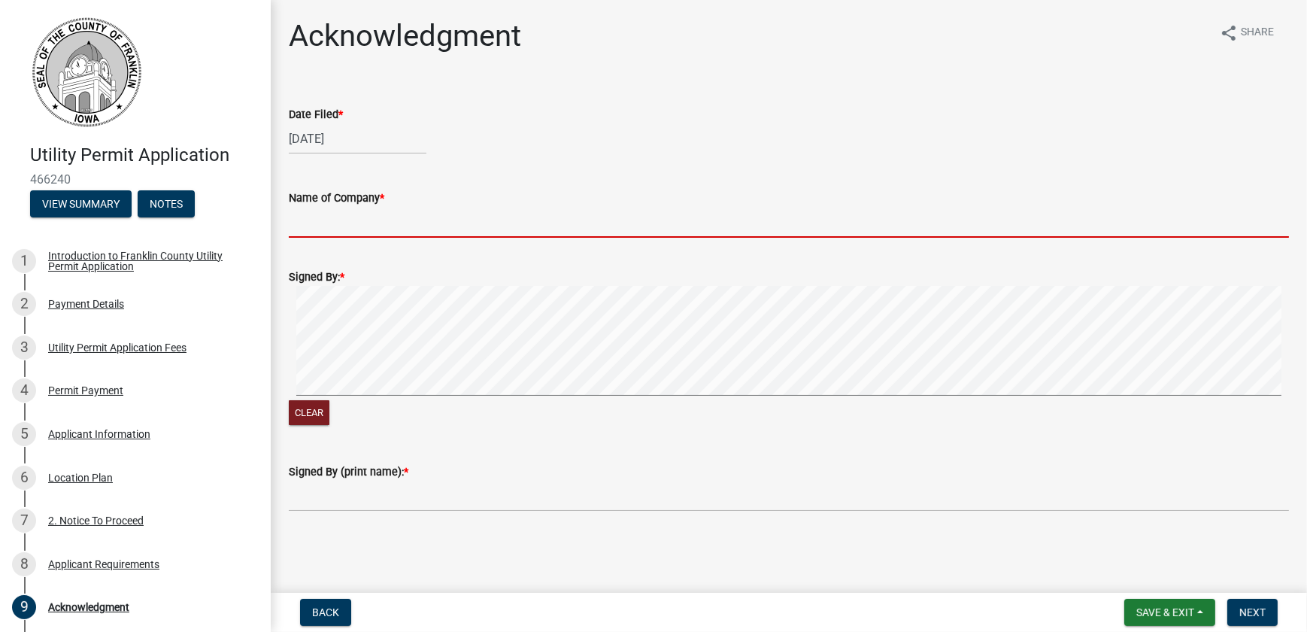
click at [315, 238] on input "Name of Company *" at bounding box center [789, 222] width 1000 height 31
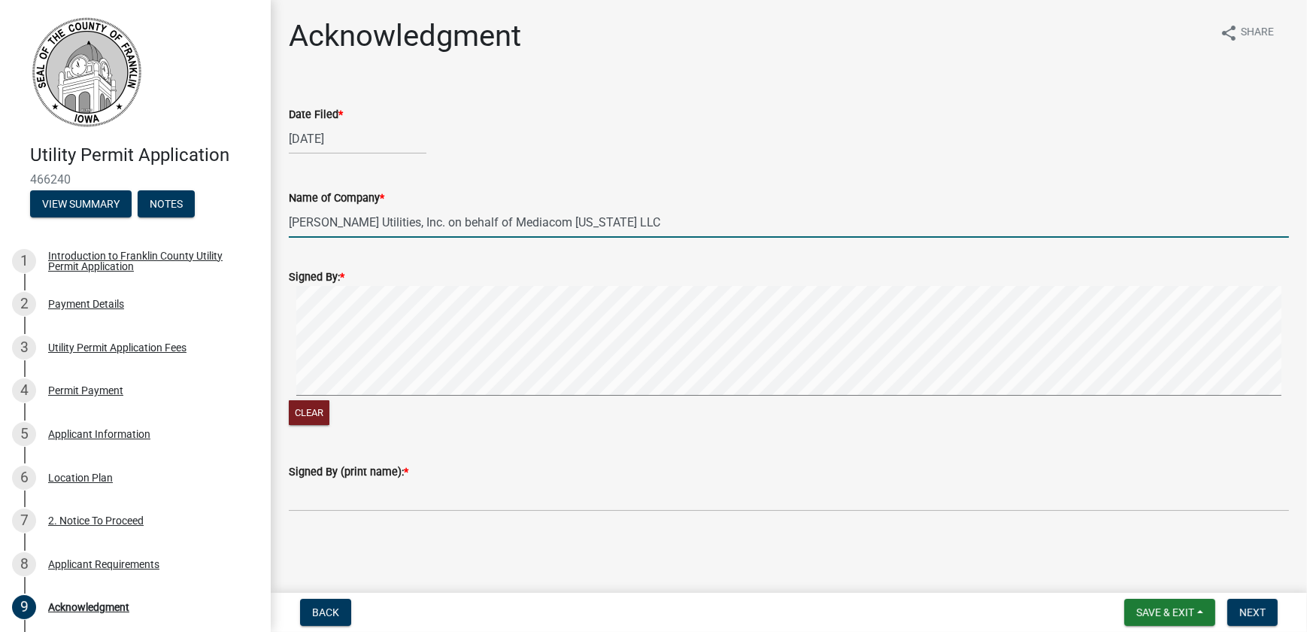
type input "LaPointe Utilities, Inc. on behalf of Mediacom Iowa LLC"
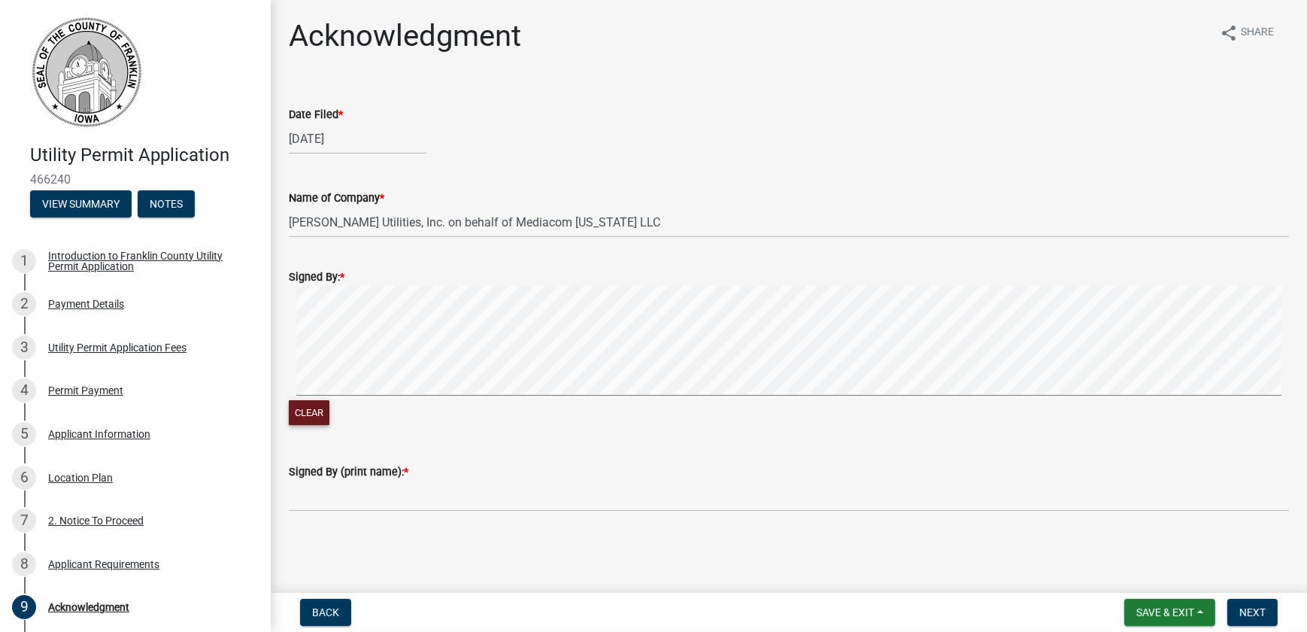
scroll to position [48, 0]
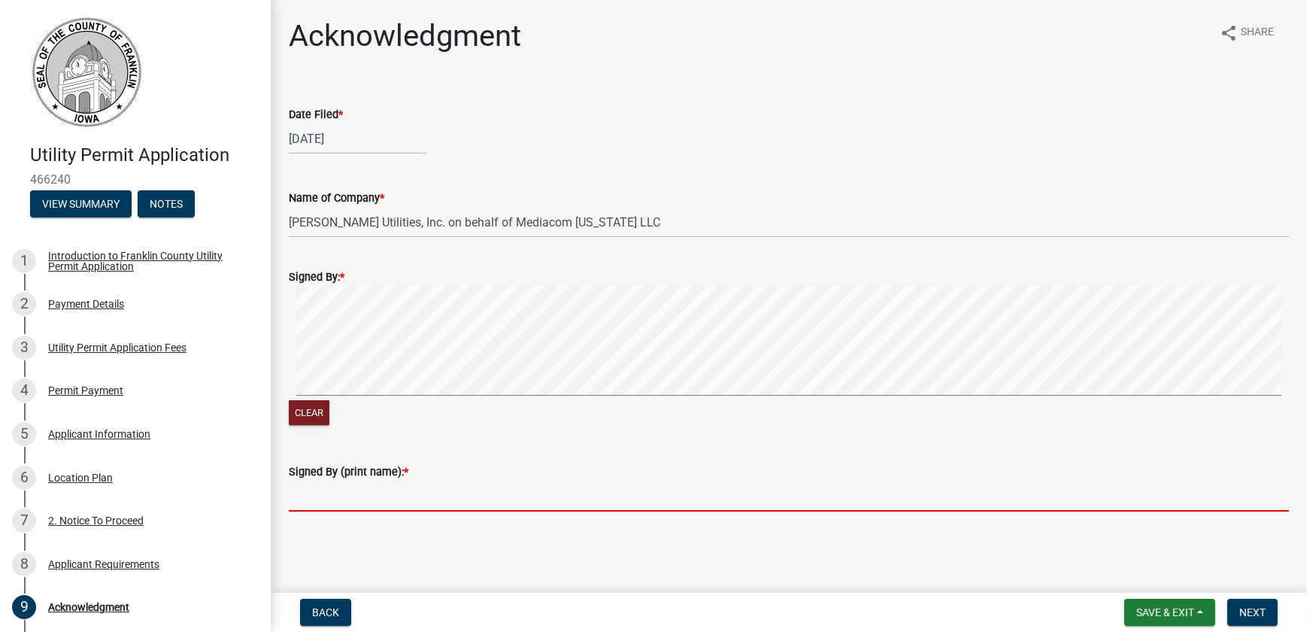
click at [348, 498] on input "Signed By (print name): *" at bounding box center [789, 496] width 1000 height 31
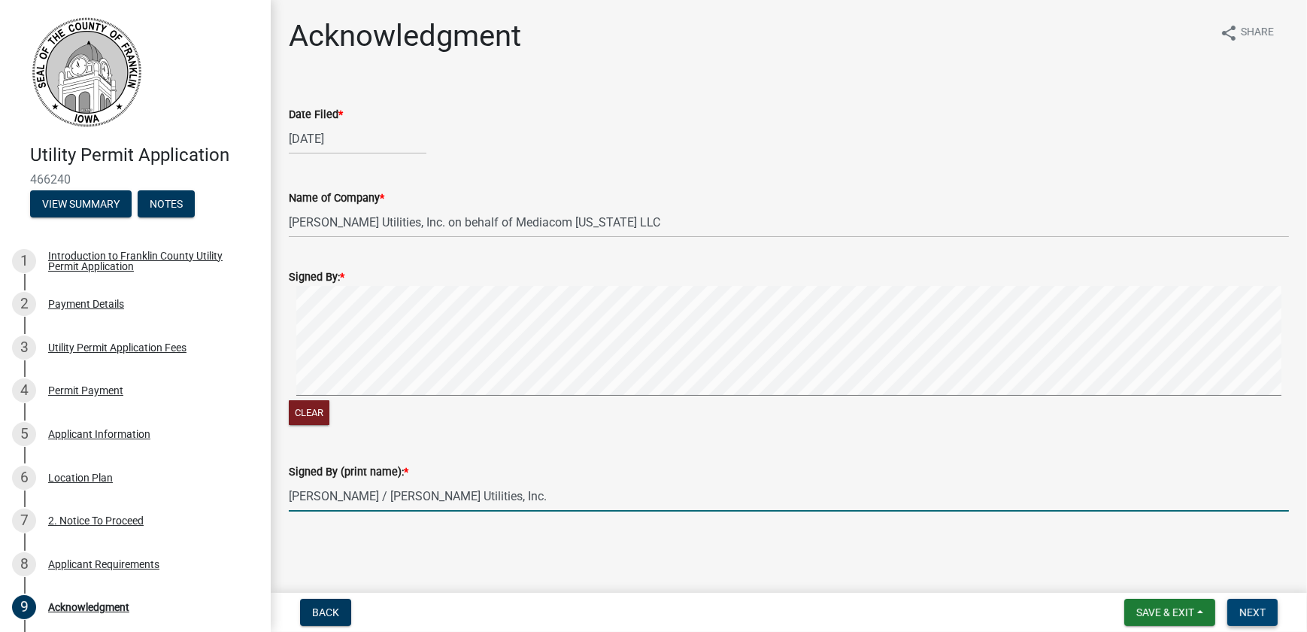
type input "Tim Madlo / LaPointe Utilities, Inc."
click at [1258, 606] on span "Next" at bounding box center [1253, 612] width 26 height 12
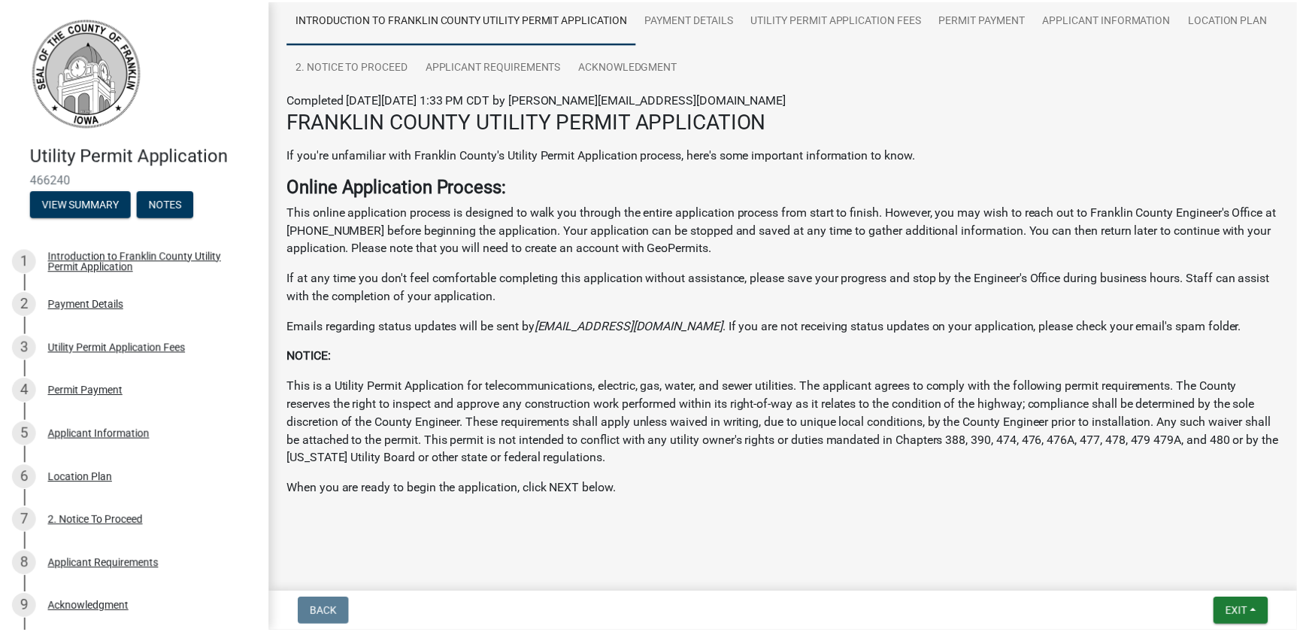
scroll to position [222, 0]
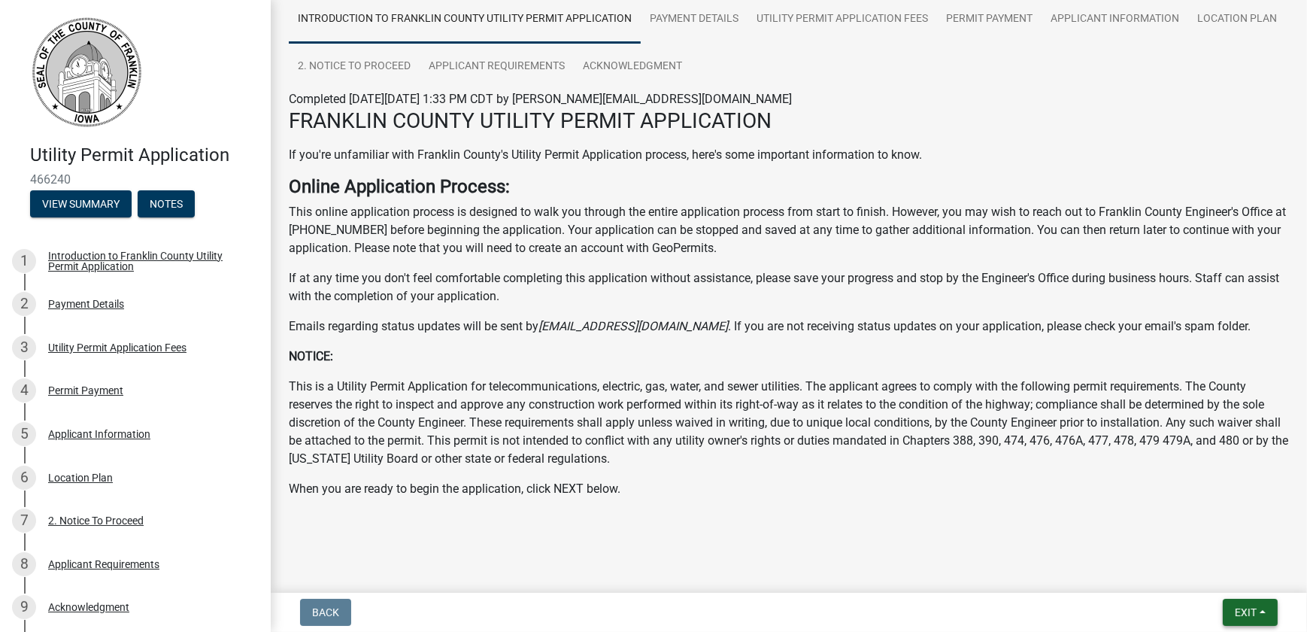
click at [1239, 606] on span "Exit" at bounding box center [1246, 612] width 22 height 12
click at [1201, 572] on button "Save & Exit" at bounding box center [1218, 570] width 120 height 36
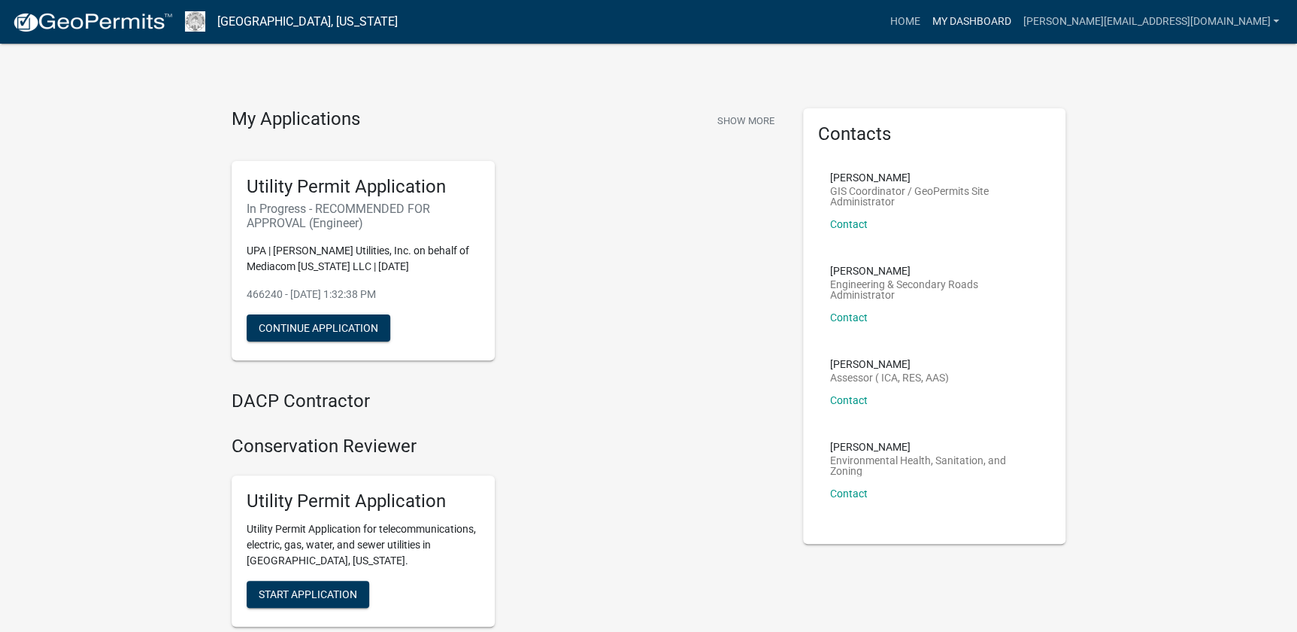
click at [986, 16] on link "My Dashboard" at bounding box center [971, 22] width 91 height 29
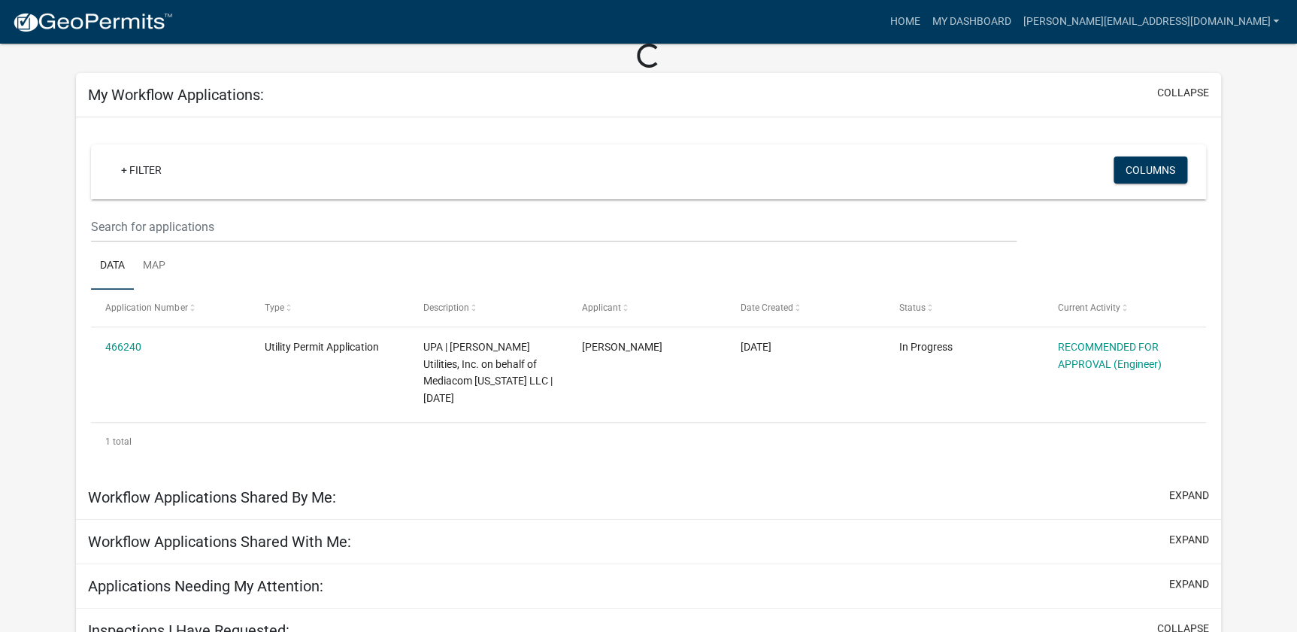
scroll to position [136, 0]
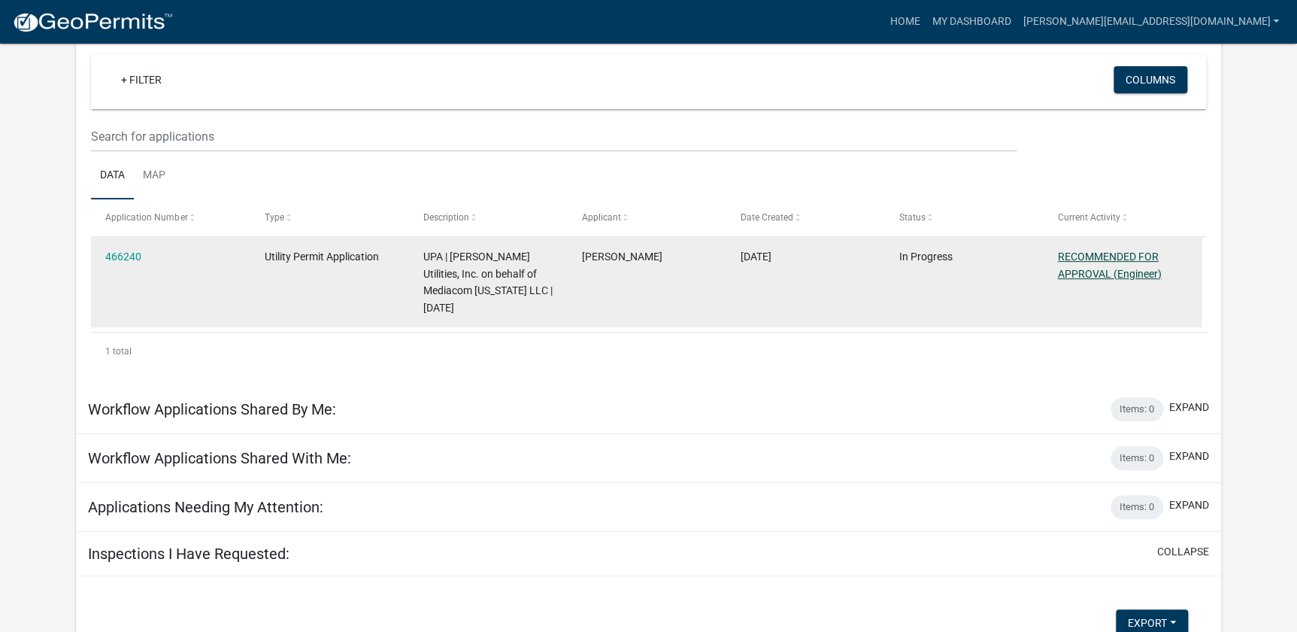
click at [1089, 280] on link "RECOMMENDED FOR APPROVAL (Engineer)" at bounding box center [1110, 264] width 104 height 29
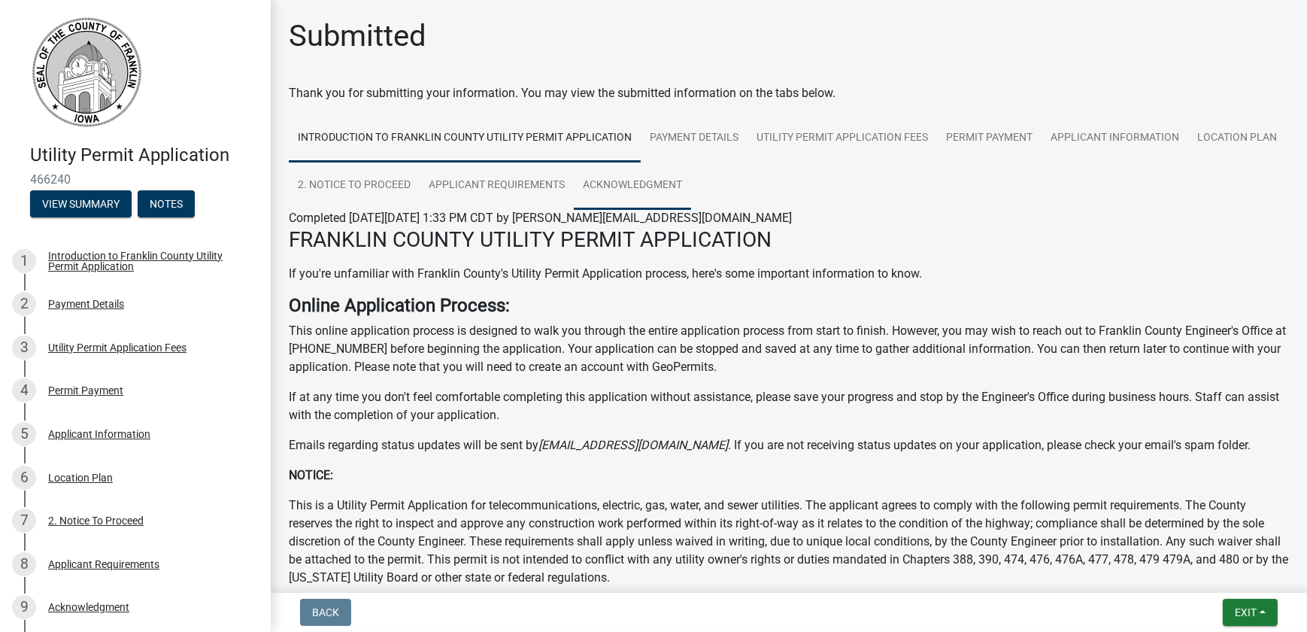
click at [691, 187] on link "Acknowledgment" at bounding box center [632, 186] width 117 height 48
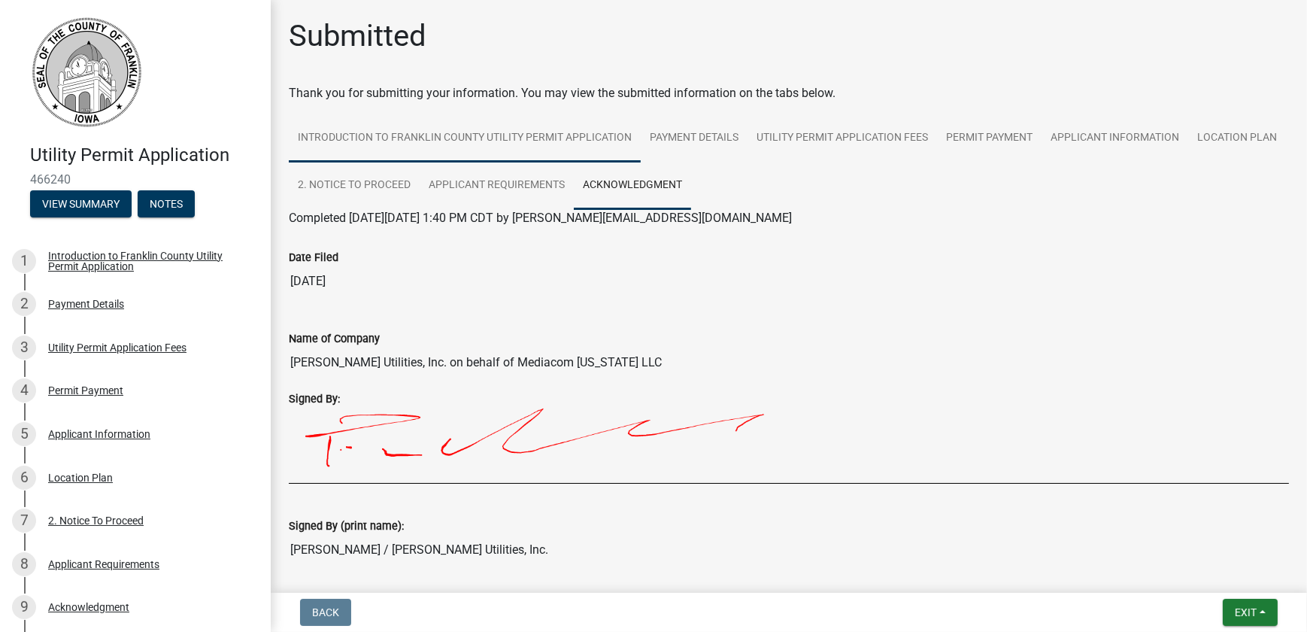
click at [422, 150] on link "Introduction to Franklin County Utility Permit Application" at bounding box center [465, 138] width 352 height 48
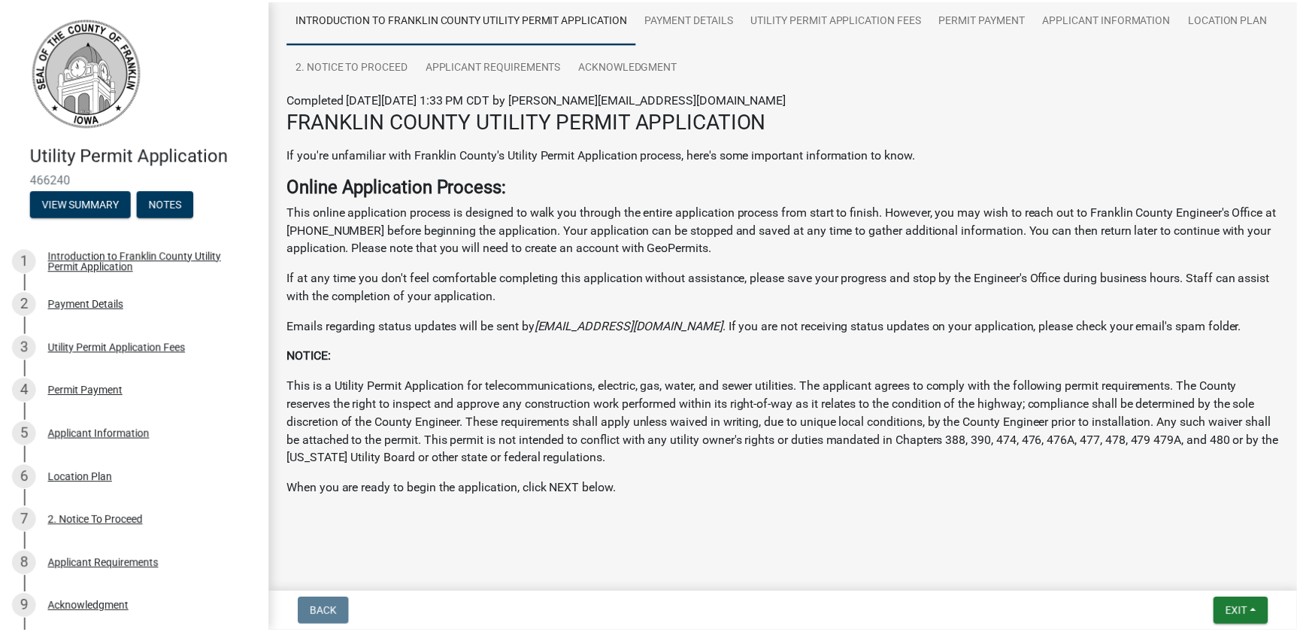
scroll to position [222, 0]
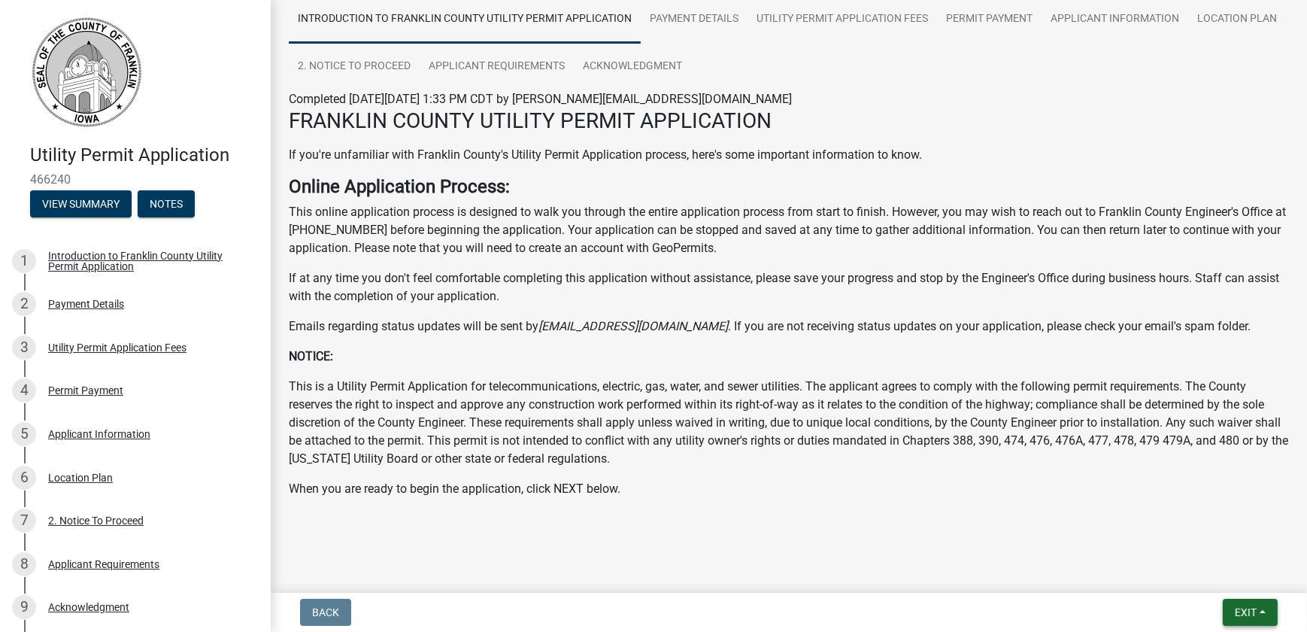
click at [1235, 608] on span "Exit" at bounding box center [1246, 612] width 22 height 12
click at [1209, 572] on button "Save & Exit" at bounding box center [1218, 570] width 120 height 36
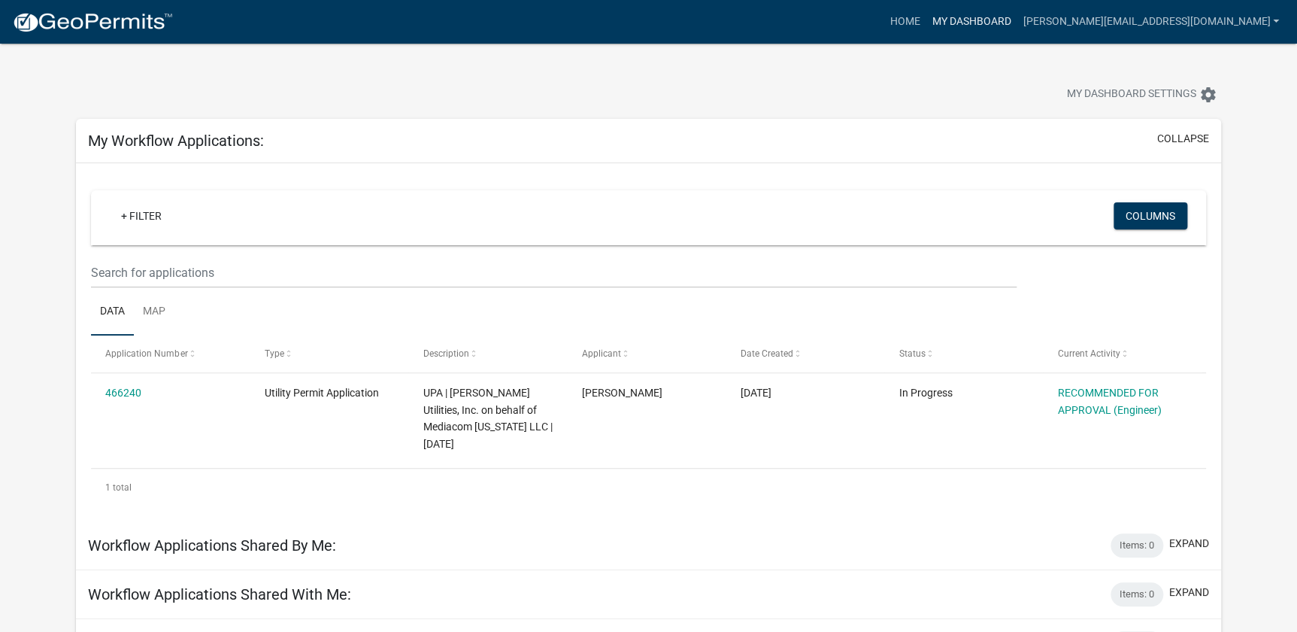
click at [980, 18] on link "My Dashboard" at bounding box center [971, 22] width 91 height 29
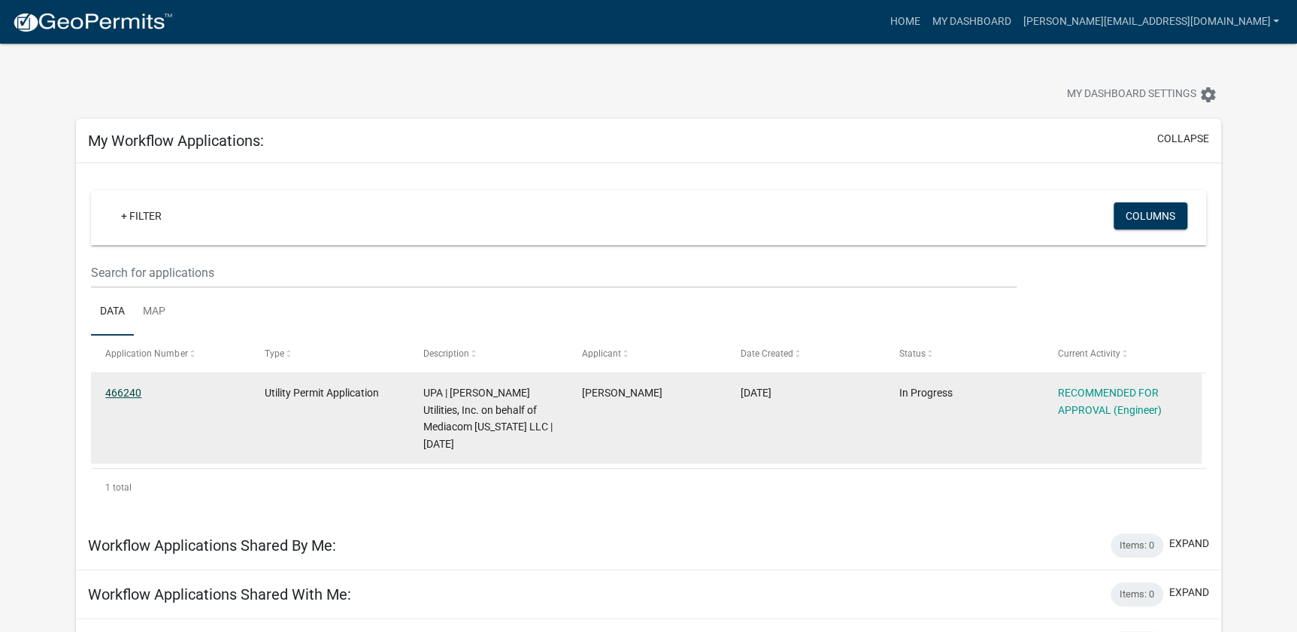
click at [129, 399] on link "466240" at bounding box center [123, 393] width 36 height 12
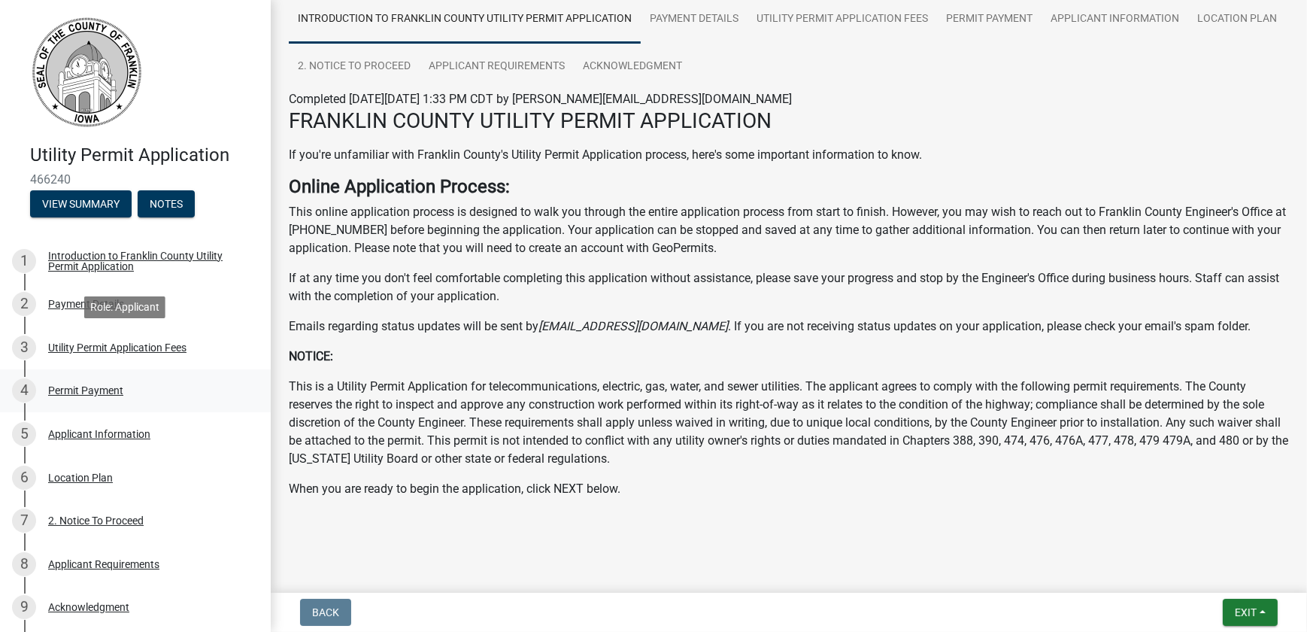
scroll to position [303, 0]
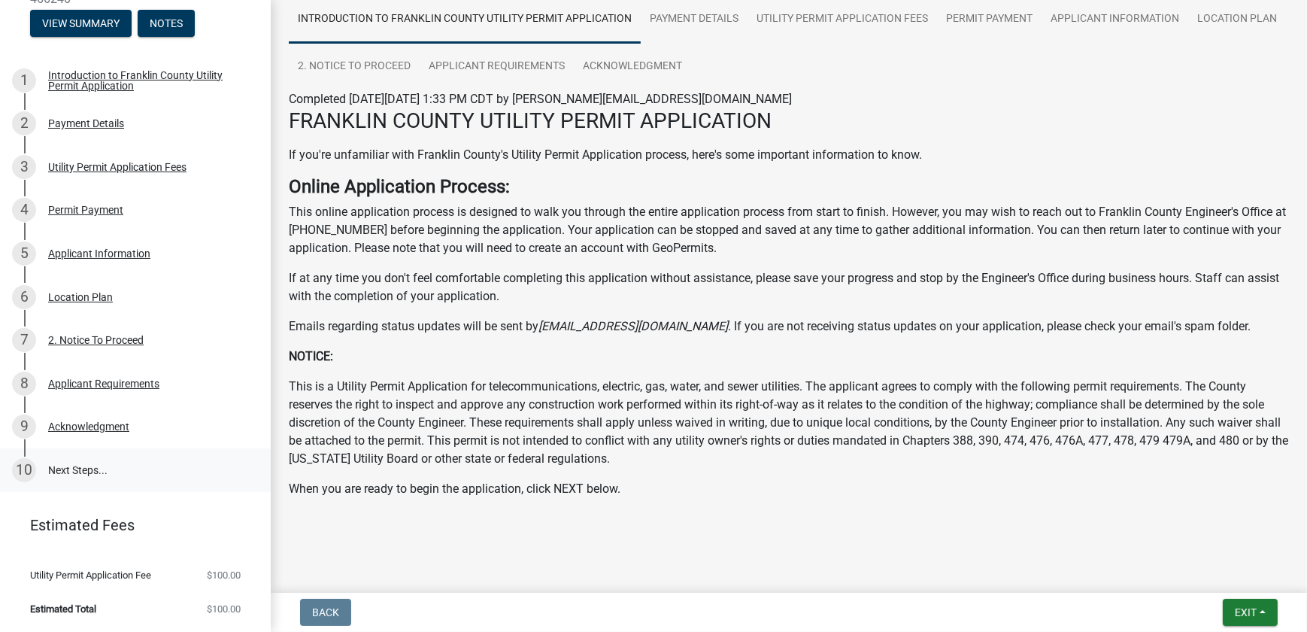
click at [81, 448] on link "10 Next Steps..." at bounding box center [135, 470] width 271 height 44
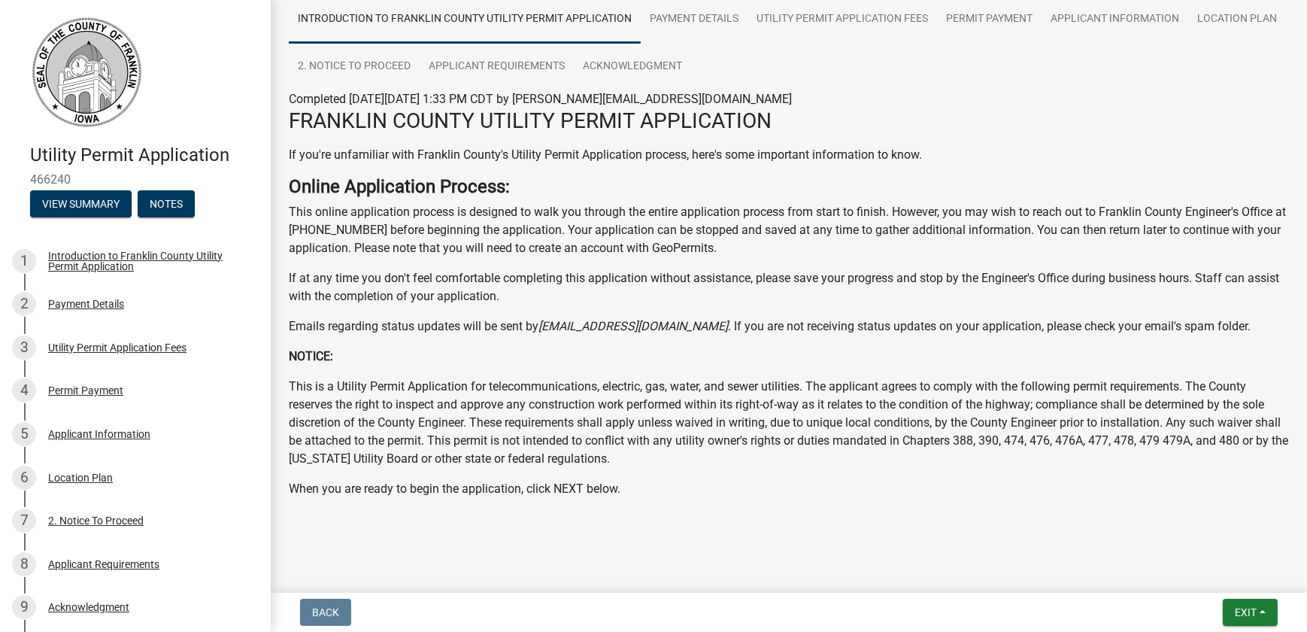
scroll to position [0, 0]
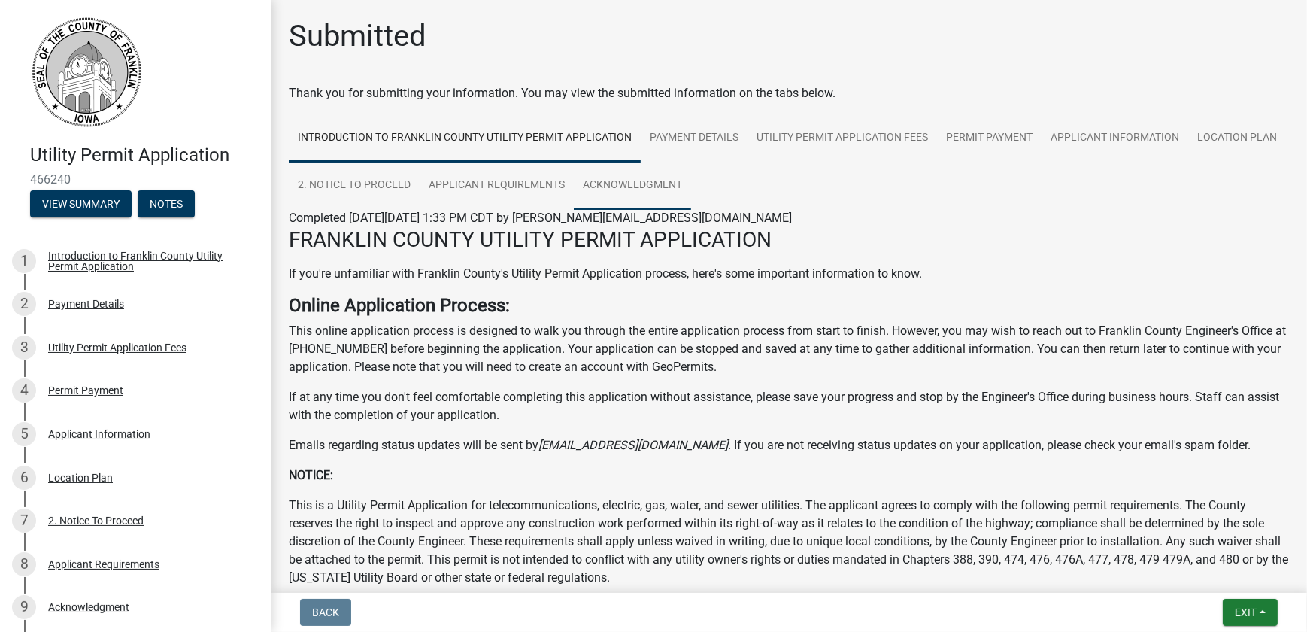
click at [691, 208] on link "Acknowledgment" at bounding box center [632, 186] width 117 height 48
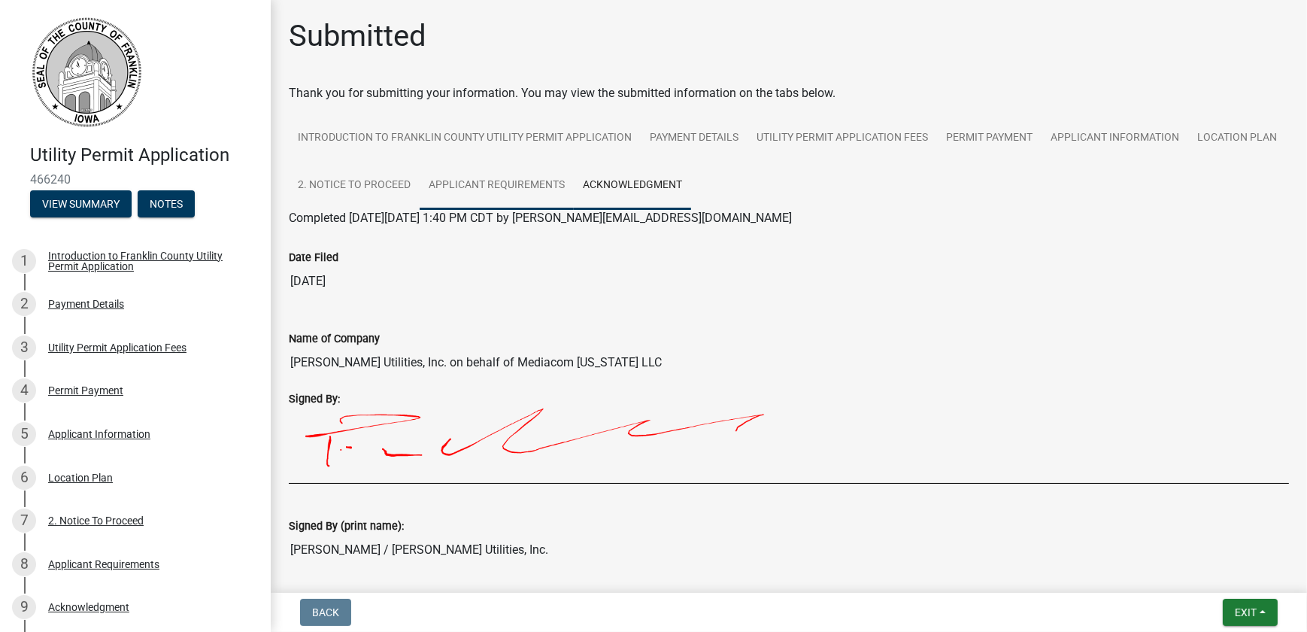
click at [574, 195] on link "Applicant Requirements" at bounding box center [497, 186] width 154 height 48
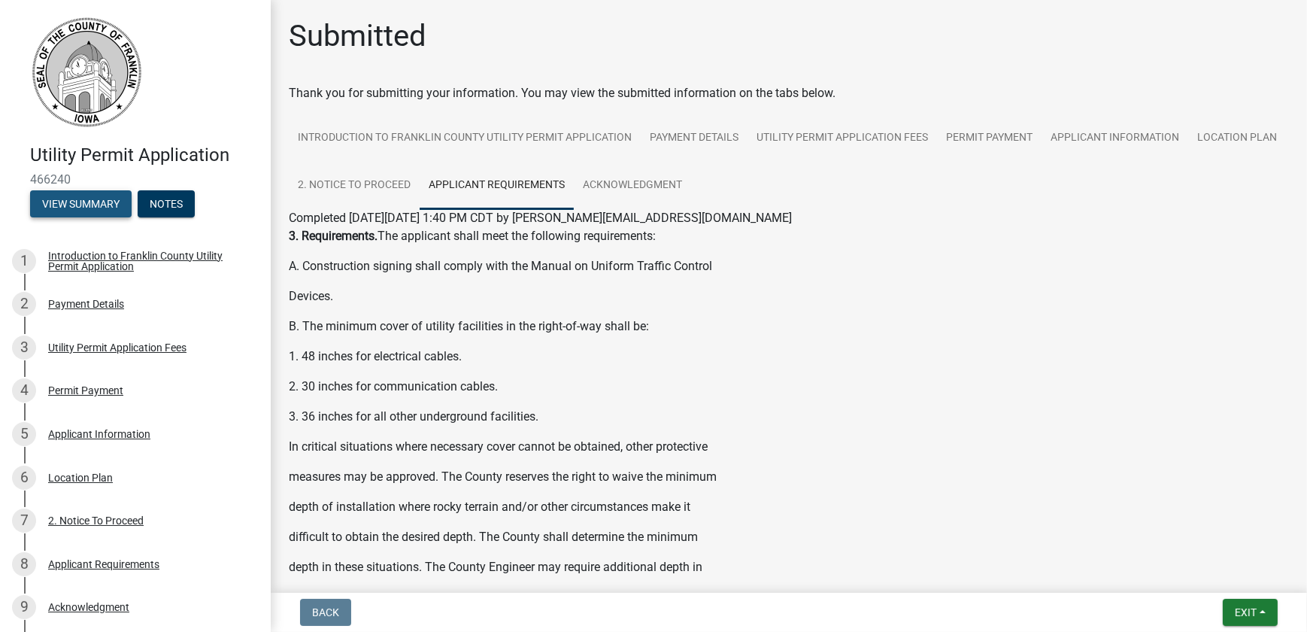
click at [117, 217] on button "View Summary" at bounding box center [81, 203] width 102 height 27
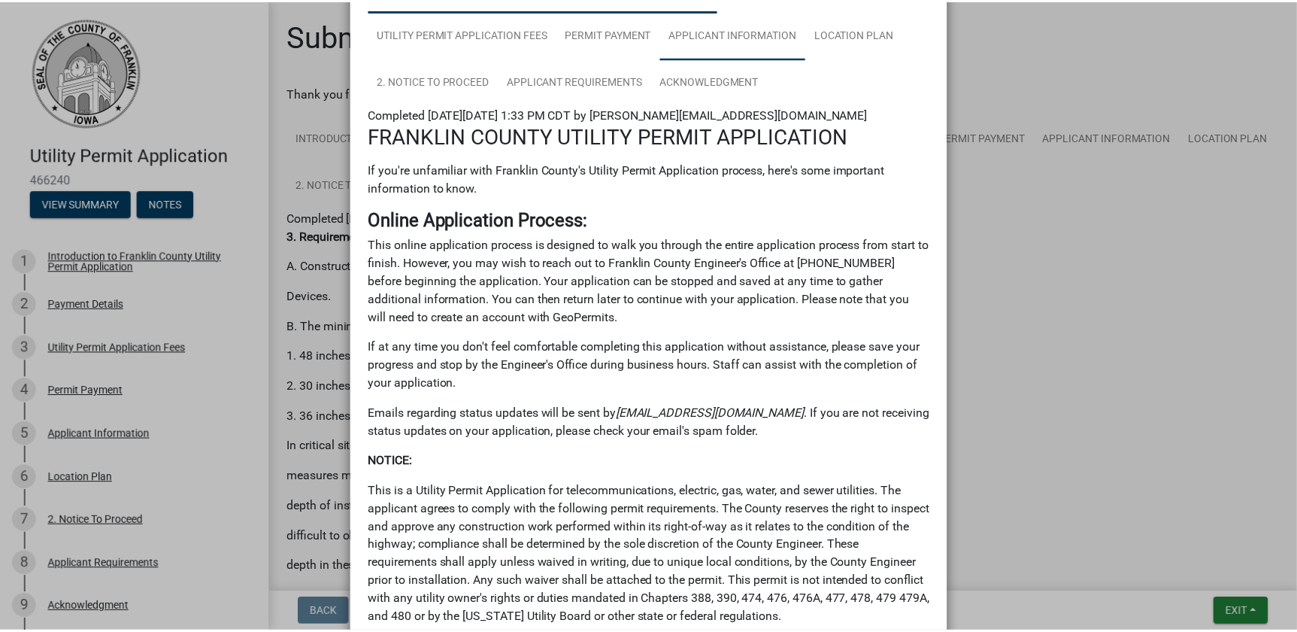
scroll to position [4, 0]
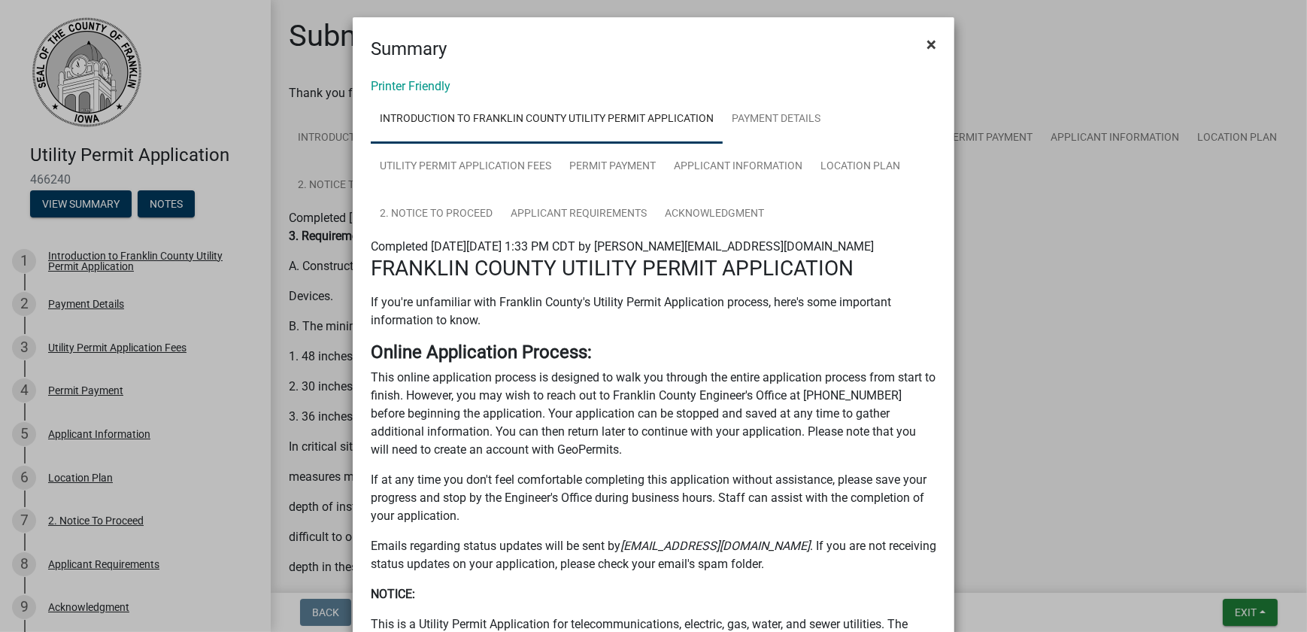
click at [930, 47] on span "×" at bounding box center [932, 44] width 10 height 21
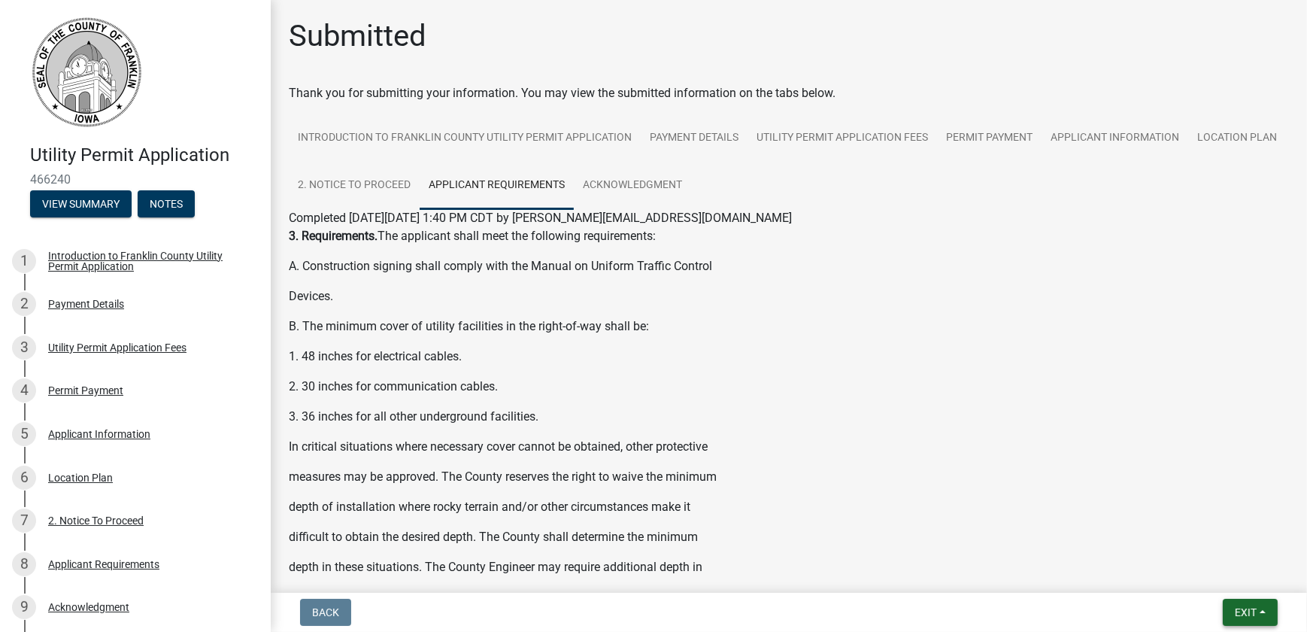
click at [1242, 620] on button "Exit" at bounding box center [1250, 612] width 55 height 27
click at [1191, 582] on button "Save & Exit" at bounding box center [1218, 570] width 120 height 36
